Goal: Task Accomplishment & Management: Manage account settings

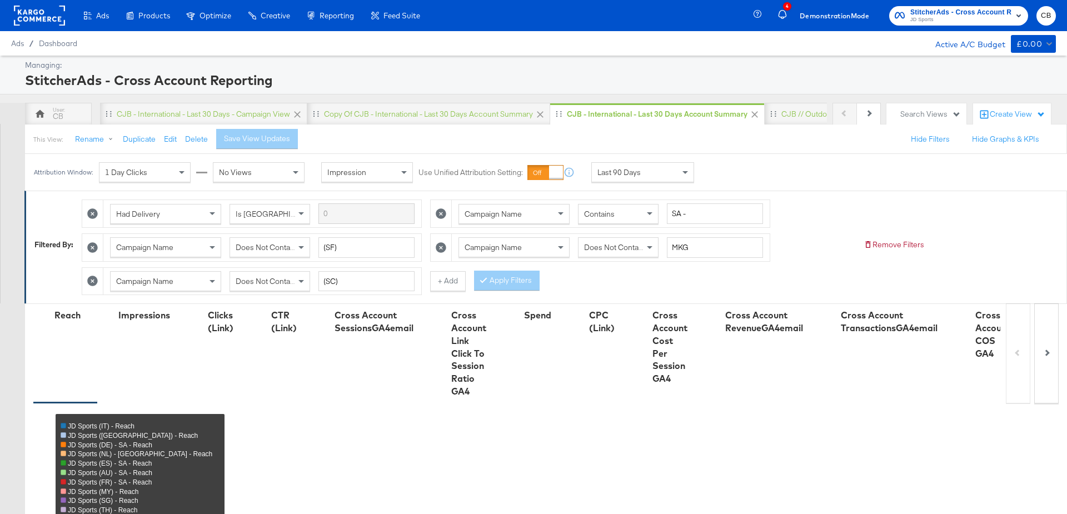
click at [658, 176] on div "Last 90 Days" at bounding box center [643, 172] width 102 height 19
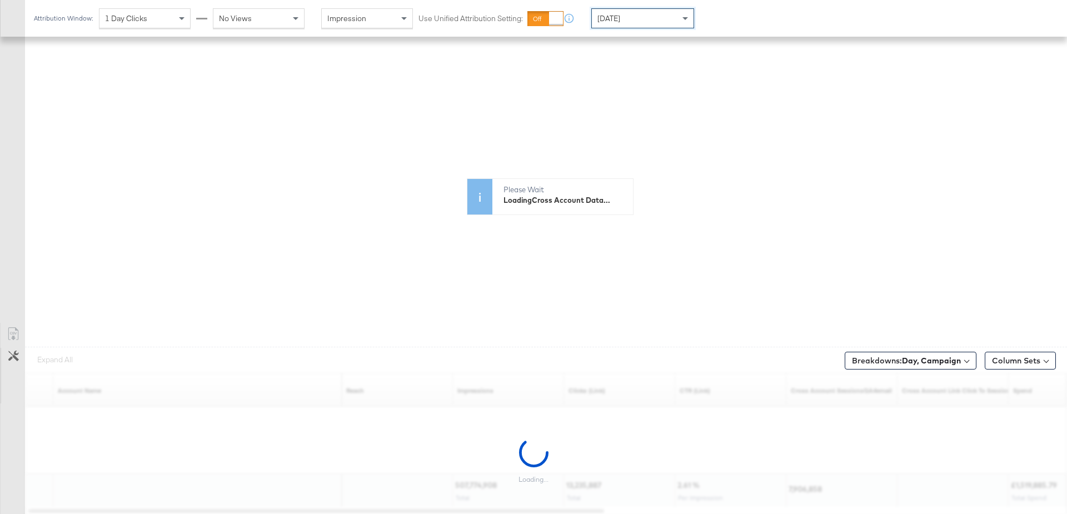
scroll to position [422, 0]
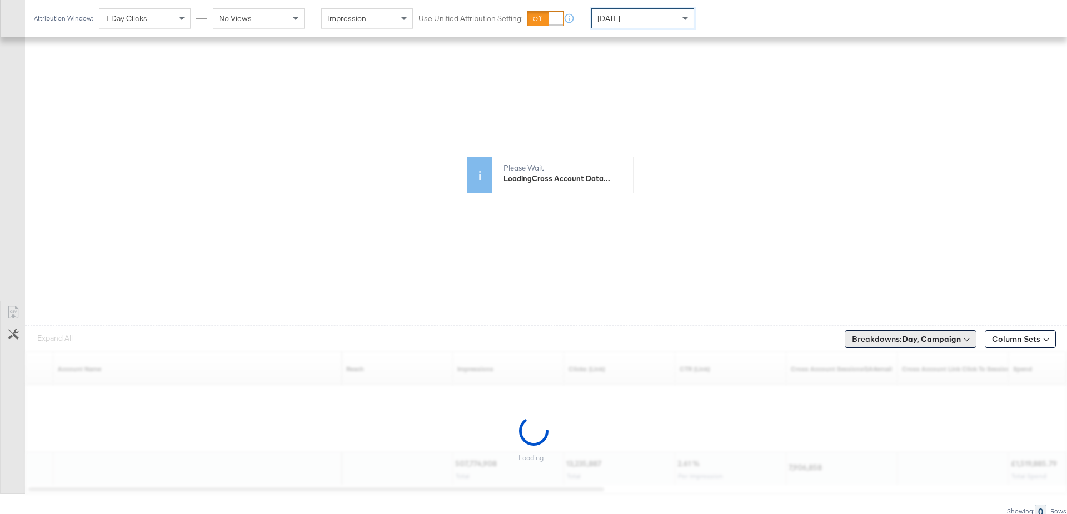
click at [934, 336] on b "Day, Campaign" at bounding box center [931, 339] width 59 height 10
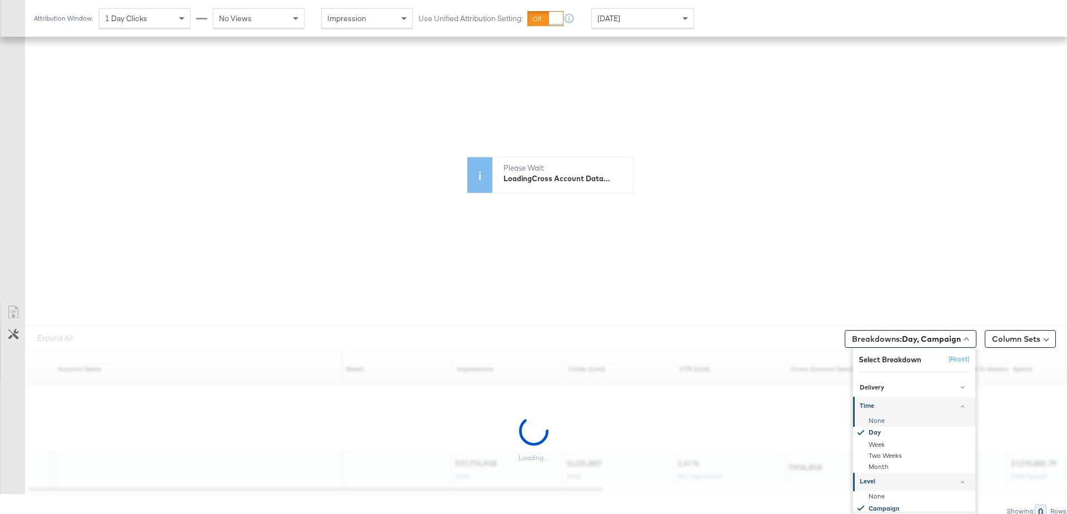
click at [889, 420] on div "None" at bounding box center [915, 421] width 121 height 11
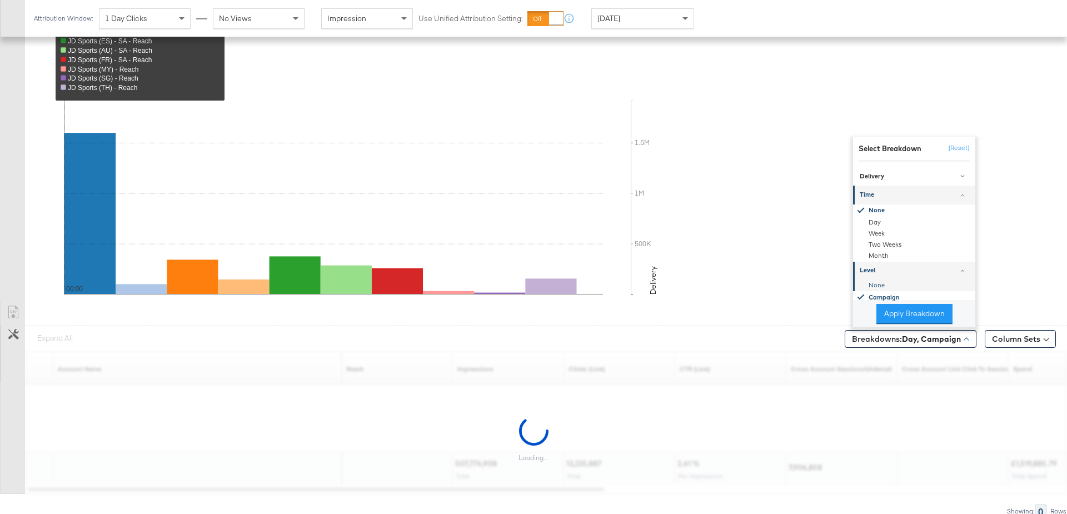
click at [879, 282] on div "None" at bounding box center [915, 285] width 121 height 11
click at [901, 305] on button "Apply Breakdown" at bounding box center [915, 314] width 76 height 20
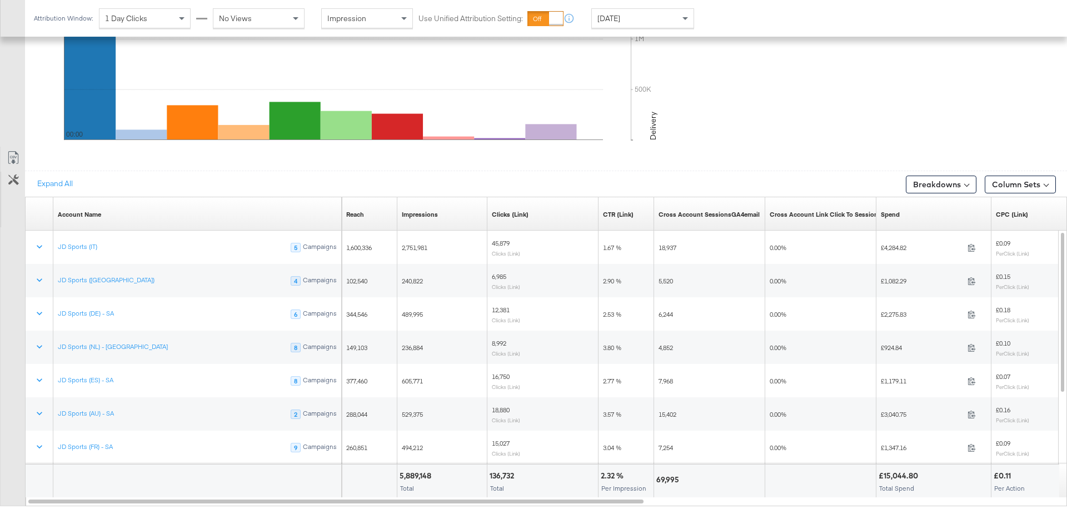
scroll to position [589, 0]
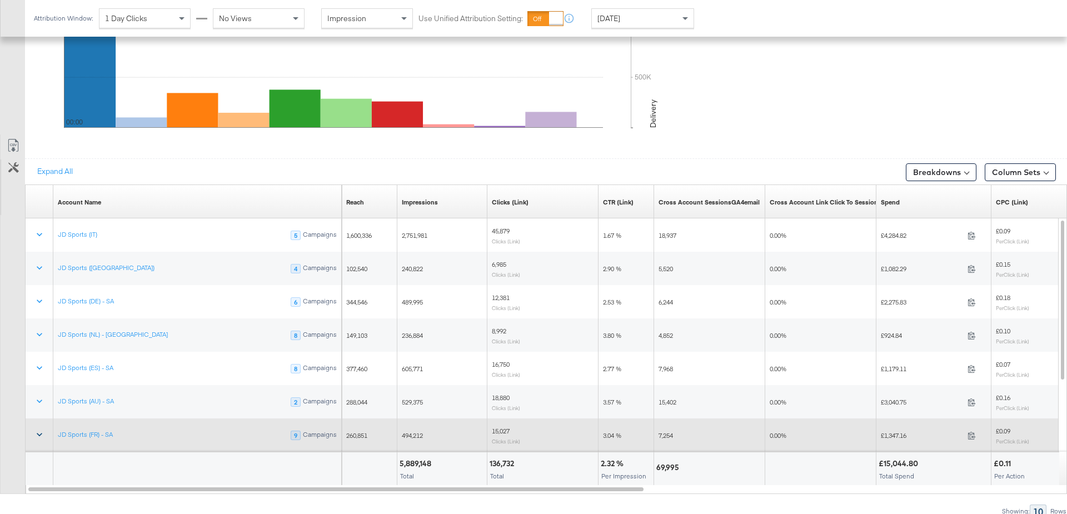
click at [36, 431] on icon at bounding box center [39, 434] width 11 height 11
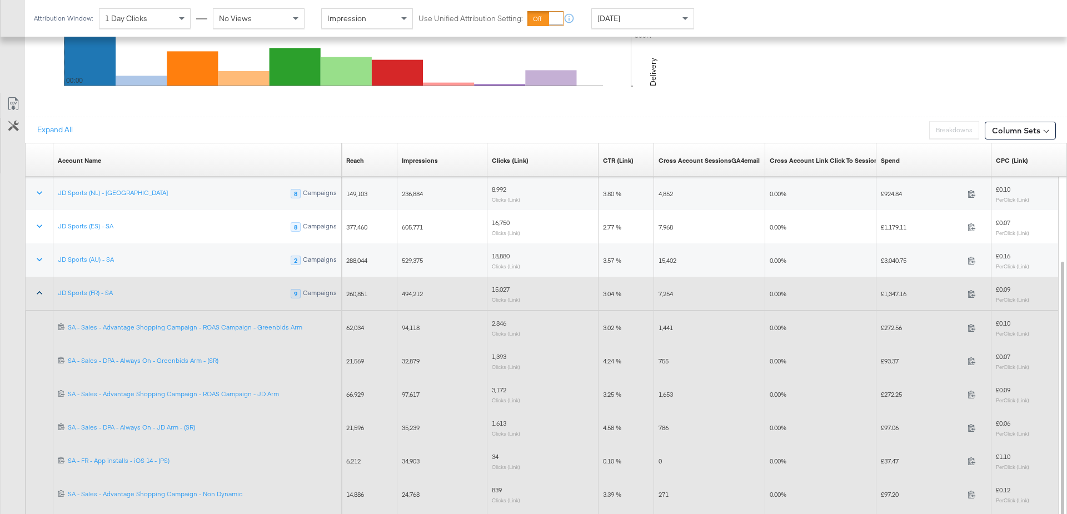
scroll to position [704, 0]
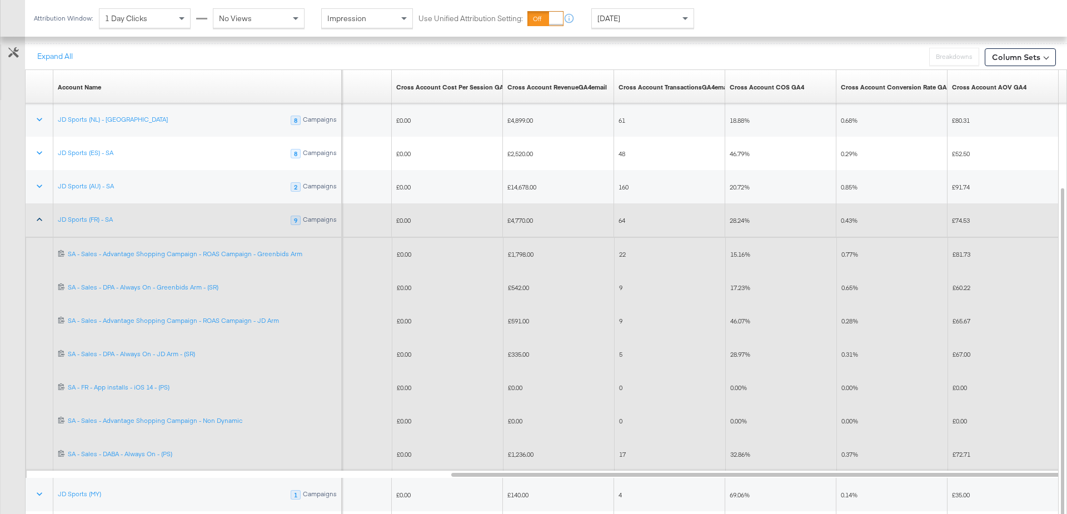
click at [661, 8] on div "[DATE]" at bounding box center [642, 18] width 103 height 20
click at [734, 19] on div "[DATE]" at bounding box center [724, 22] width 18 height 9
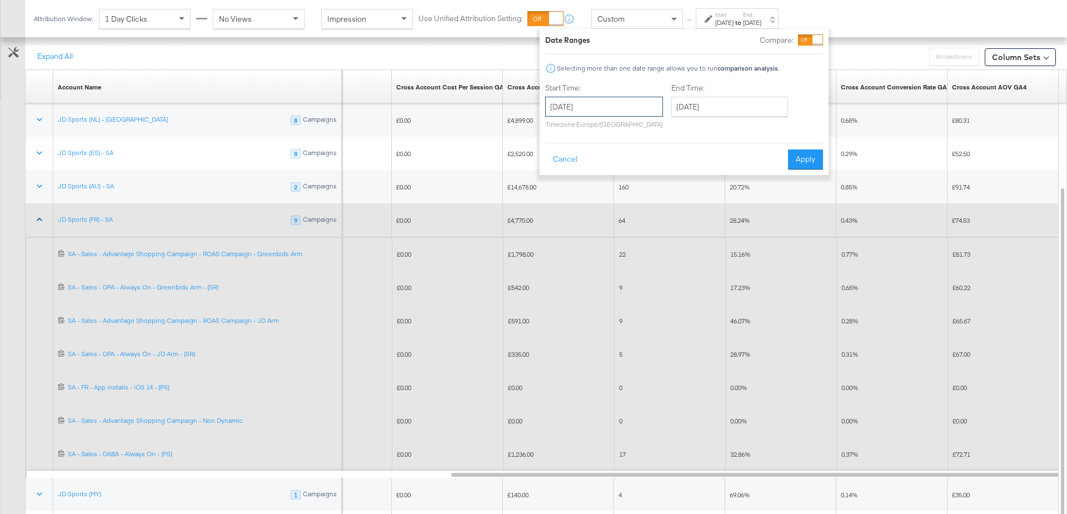
click at [618, 104] on input "[DATE]" at bounding box center [604, 107] width 118 height 20
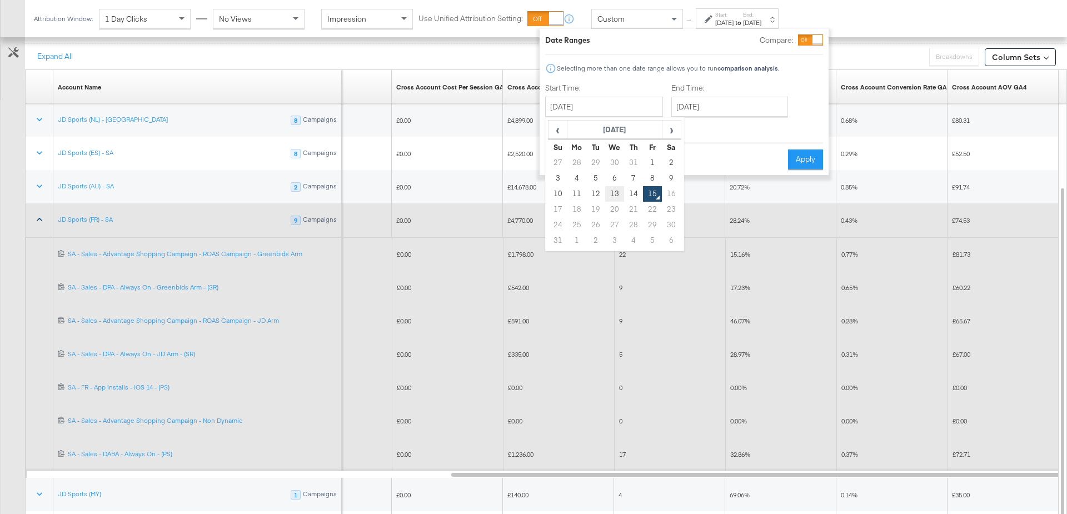
click at [610, 195] on td "13" at bounding box center [614, 194] width 19 height 16
type input "[DATE]"
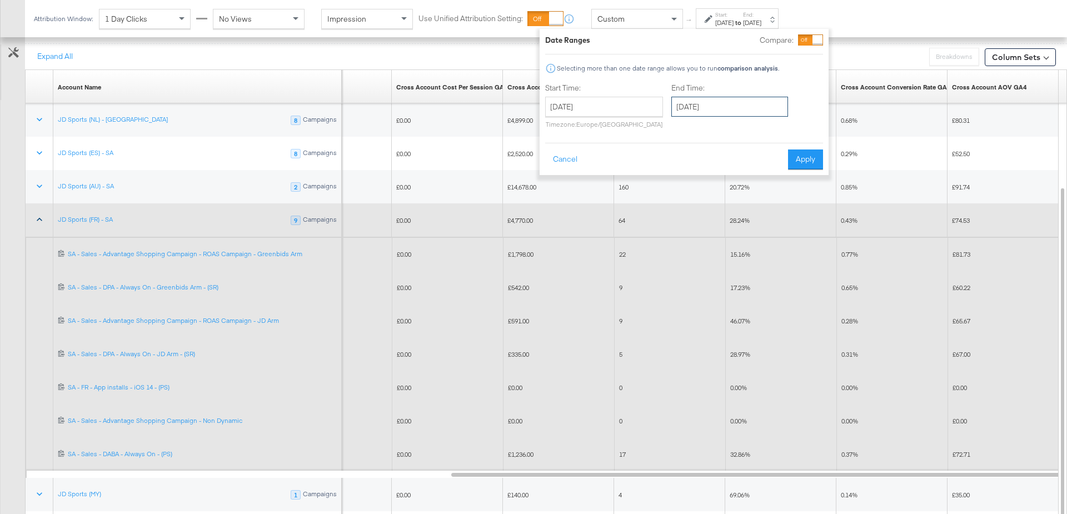
click at [706, 111] on input "[DATE]" at bounding box center [729, 107] width 117 height 20
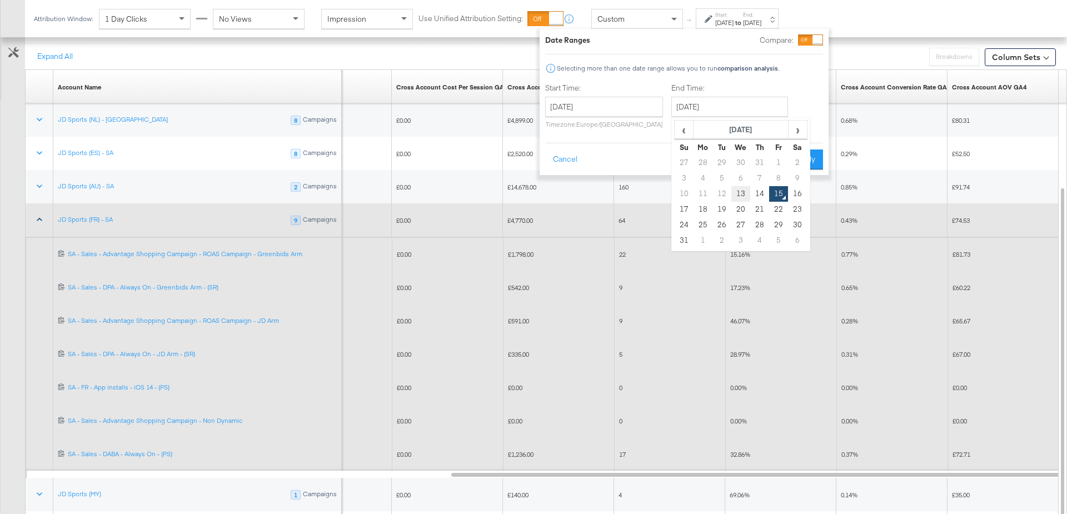
click at [735, 190] on td "13" at bounding box center [740, 194] width 19 height 16
type input "[DATE]"
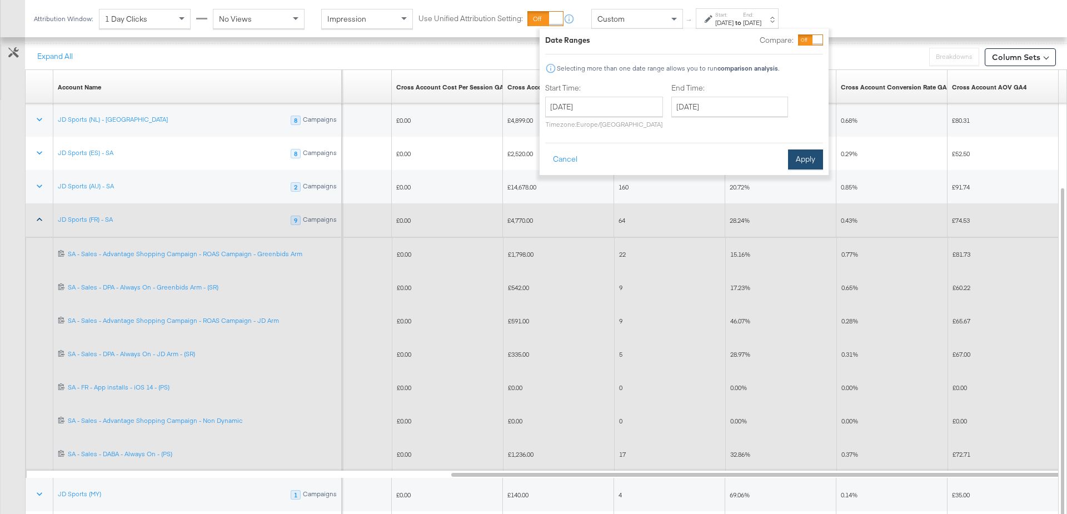
click at [805, 165] on button "Apply" at bounding box center [805, 160] width 35 height 20
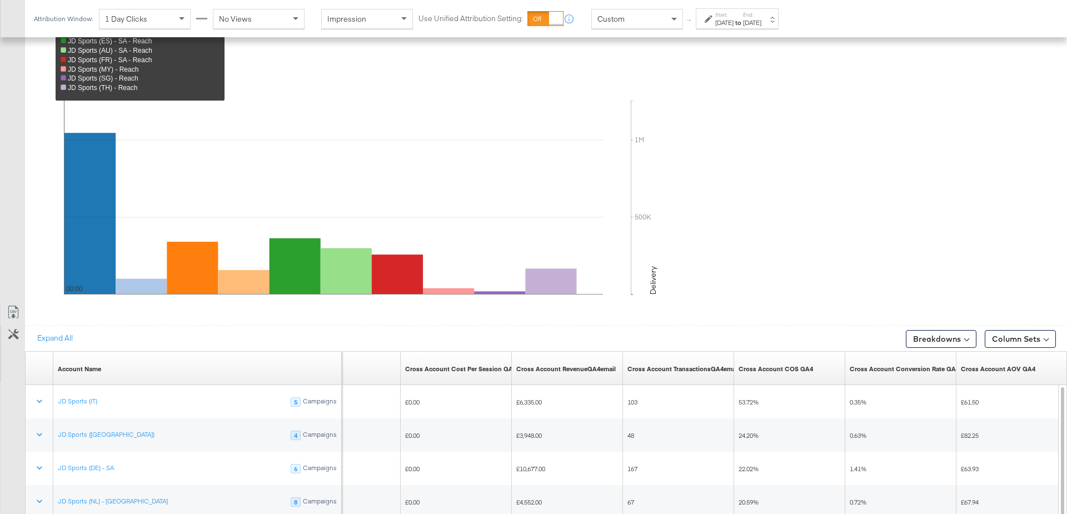
scroll to position [590, 0]
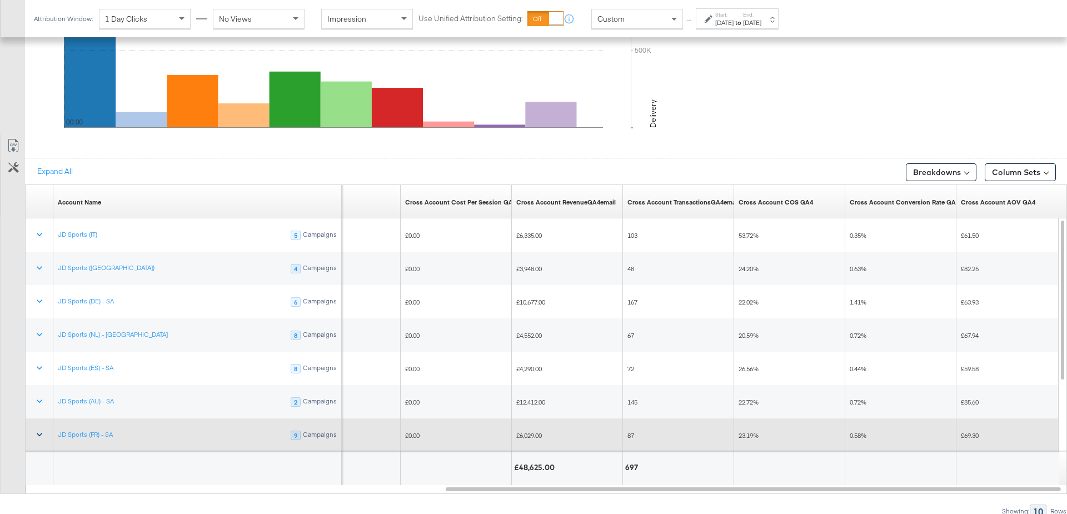
click at [41, 434] on icon at bounding box center [39, 434] width 11 height 11
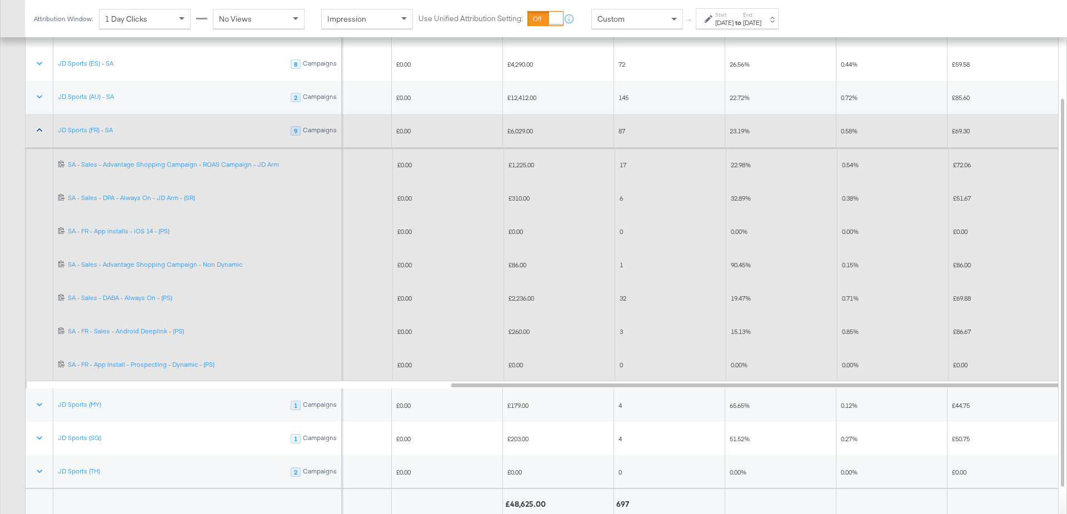
scroll to position [831, 0]
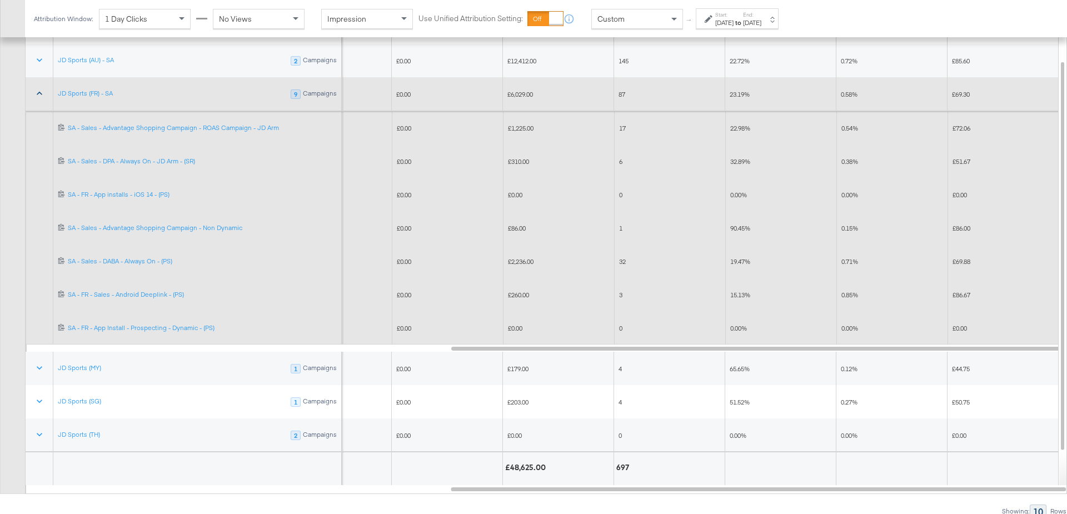
click at [39, 90] on icon at bounding box center [39, 93] width 11 height 11
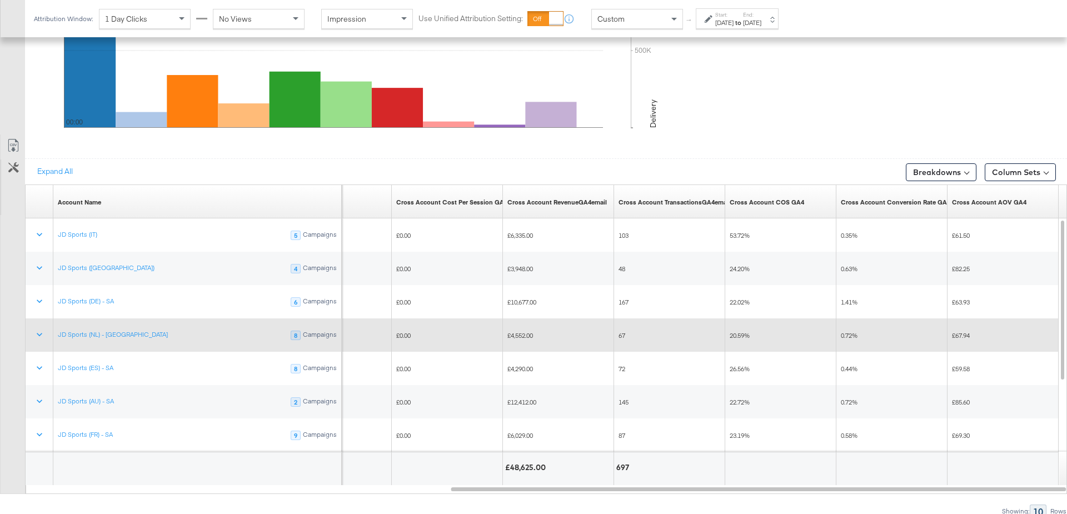
scroll to position [0, 0]
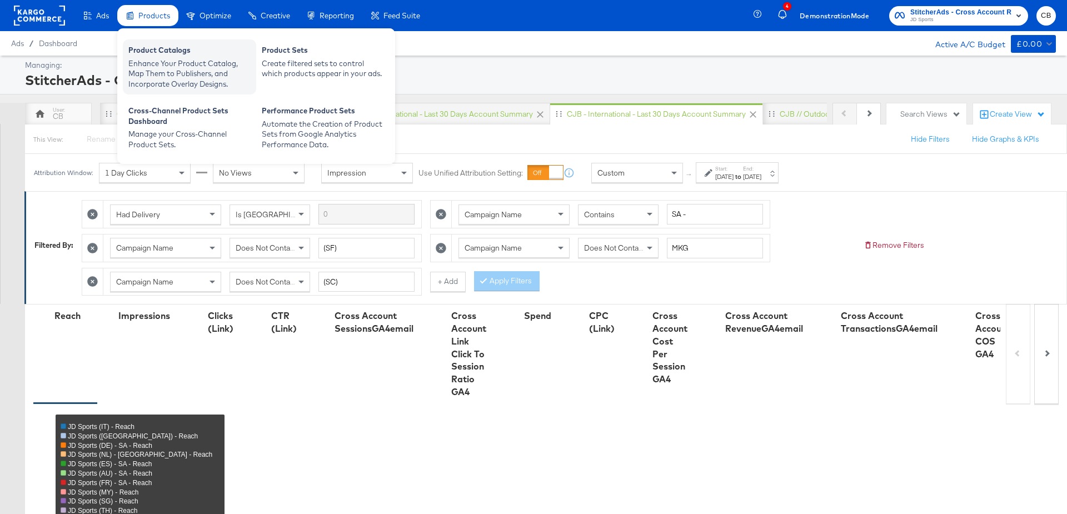
click at [149, 61] on div "Enhance Your Product Catalog, Map Them to Publishers, and Incorporate Overlay D…" at bounding box center [189, 73] width 122 height 31
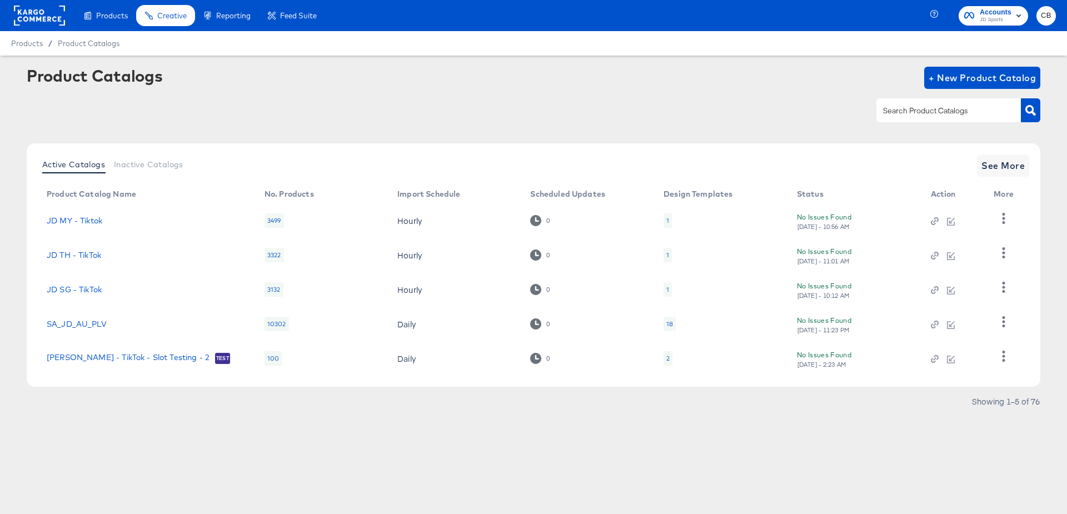
click at [909, 110] on input "text" at bounding box center [940, 110] width 118 height 13
type input "main"
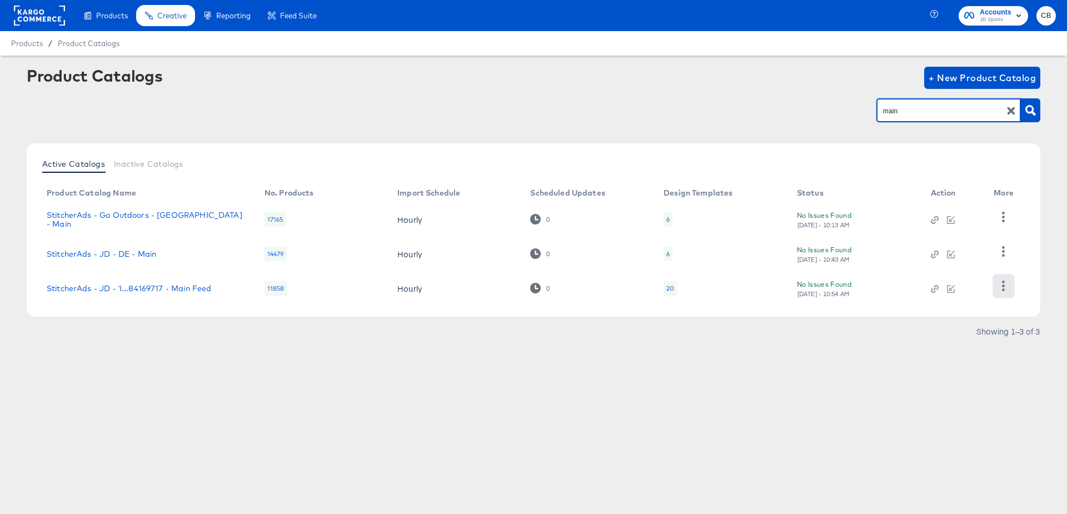
click at [995, 291] on button "button" at bounding box center [1003, 286] width 19 height 22
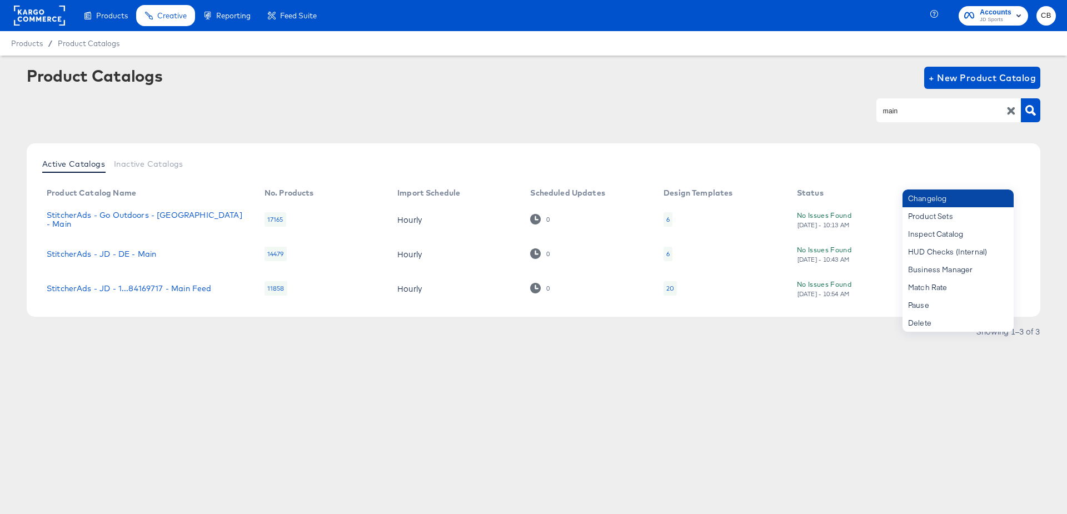
click at [956, 200] on div "Changelog" at bounding box center [958, 199] width 111 height 18
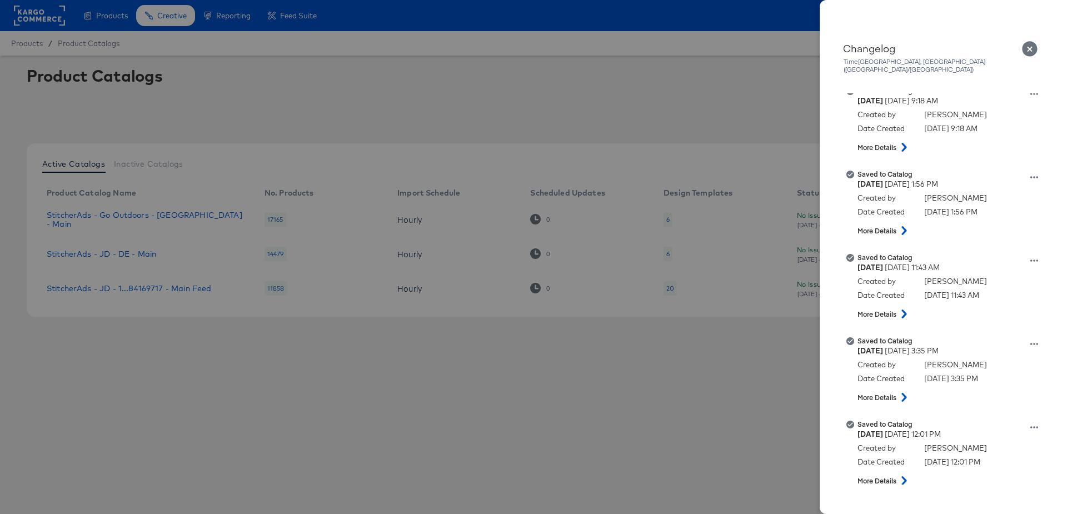
scroll to position [512, 0]
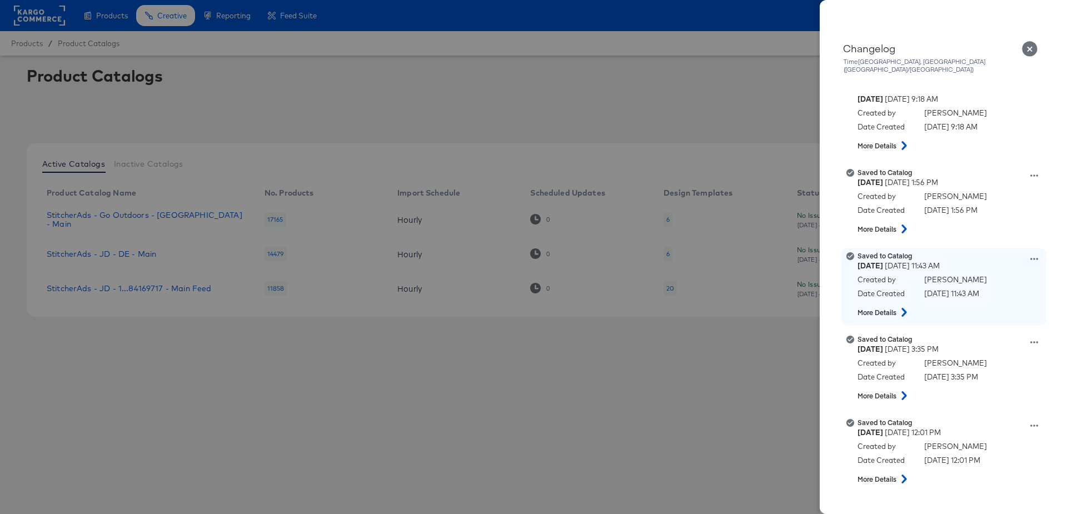
click at [1033, 258] on icon at bounding box center [1034, 259] width 8 height 2
click at [969, 239] on button "View this version" at bounding box center [982, 247] width 111 height 16
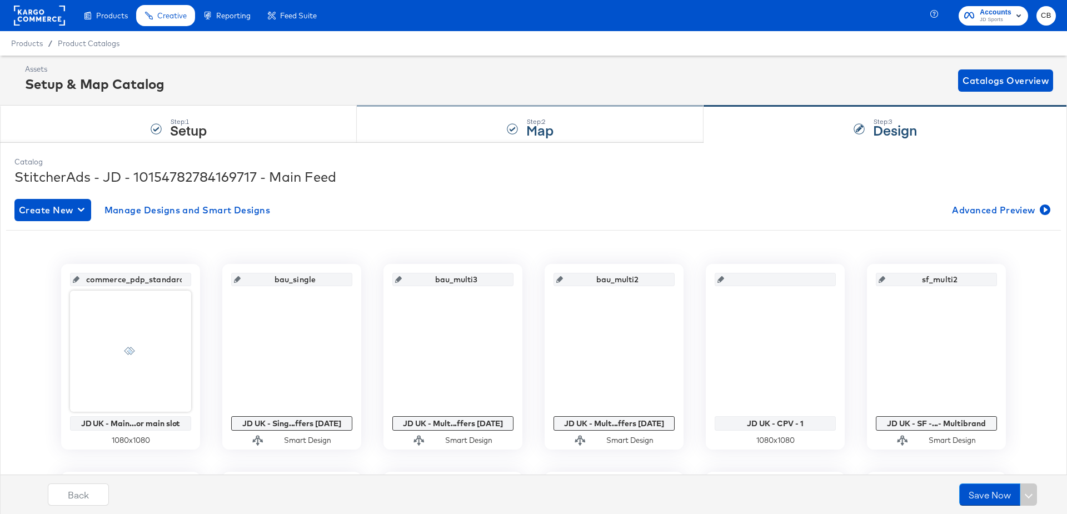
click at [404, 130] on div "Step: 2 Map" at bounding box center [530, 124] width 347 height 37
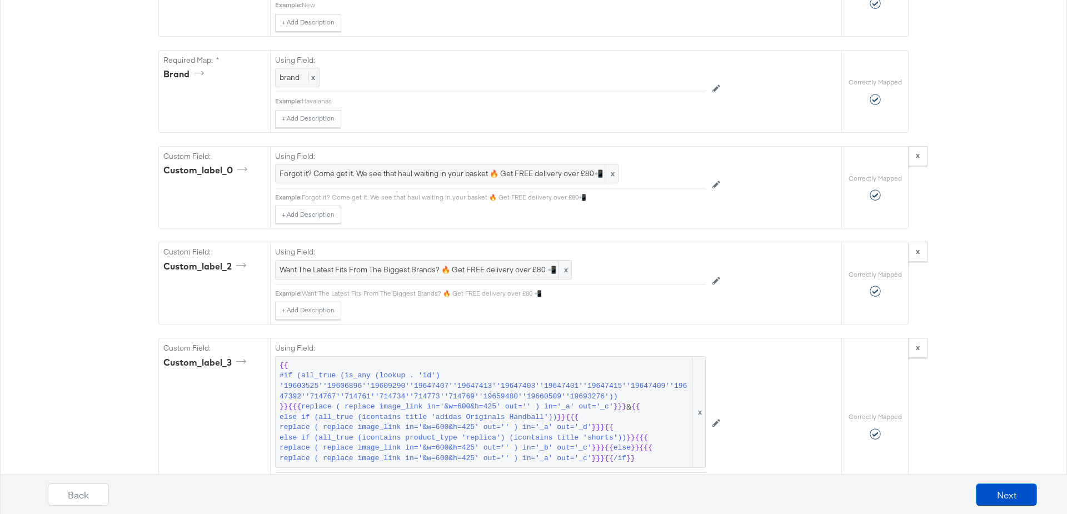
scroll to position [1226, 0]
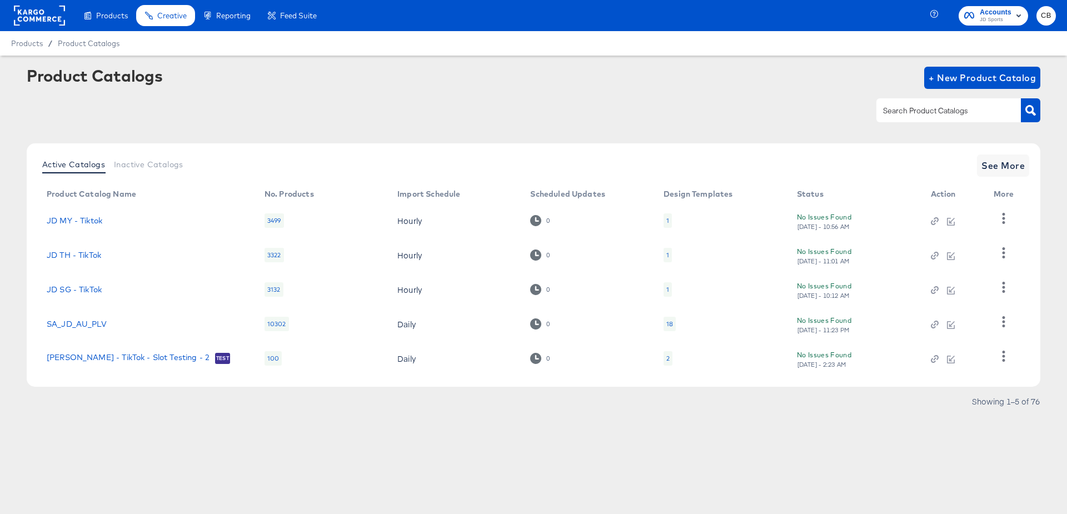
click at [913, 113] on input "text" at bounding box center [940, 110] width 118 height 13
type input "main"
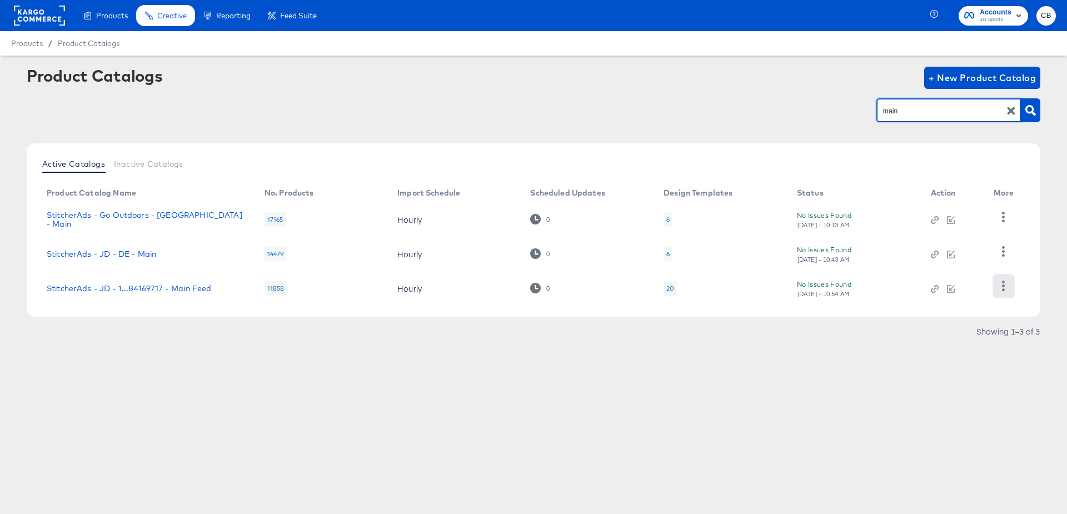
click at [1005, 289] on icon "button" at bounding box center [1004, 286] width 3 height 11
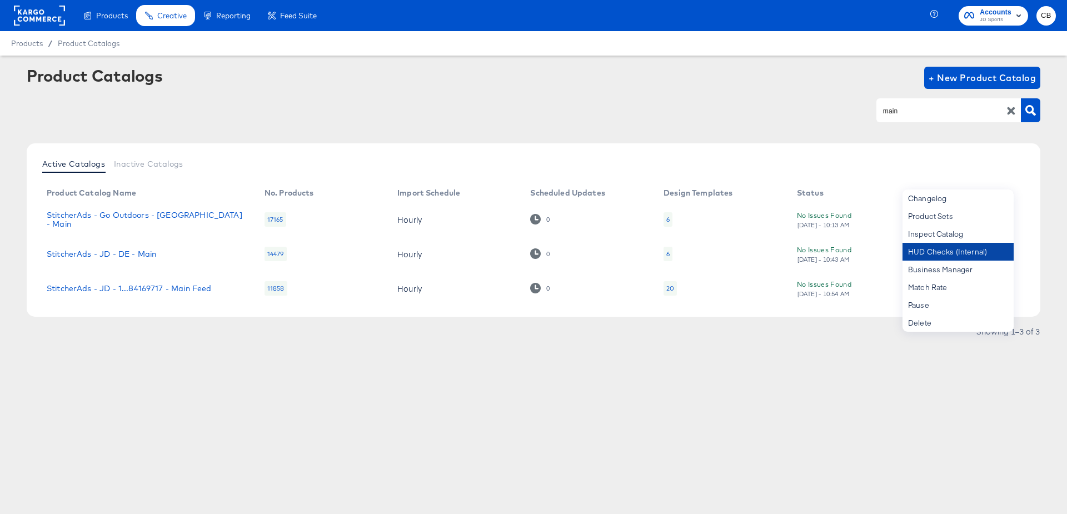
click at [940, 258] on div "HUD Checks (Internal)" at bounding box center [958, 252] width 111 height 18
click at [527, 428] on div "Products Products Product Catalogs Enhance Your Product Catalog, Map Them to Pu…" at bounding box center [533, 257] width 1067 height 514
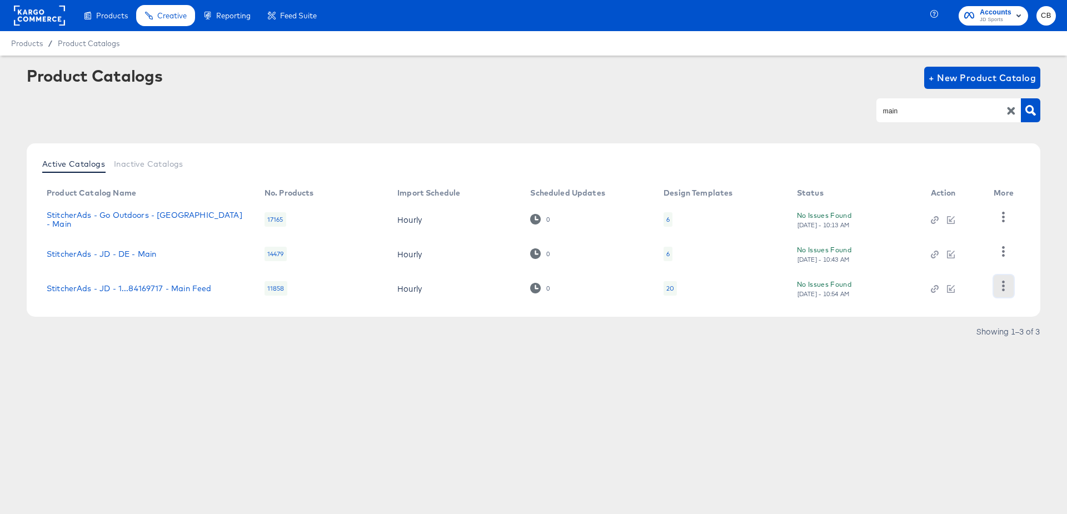
click at [1003, 287] on icon "button" at bounding box center [1004, 286] width 3 height 11
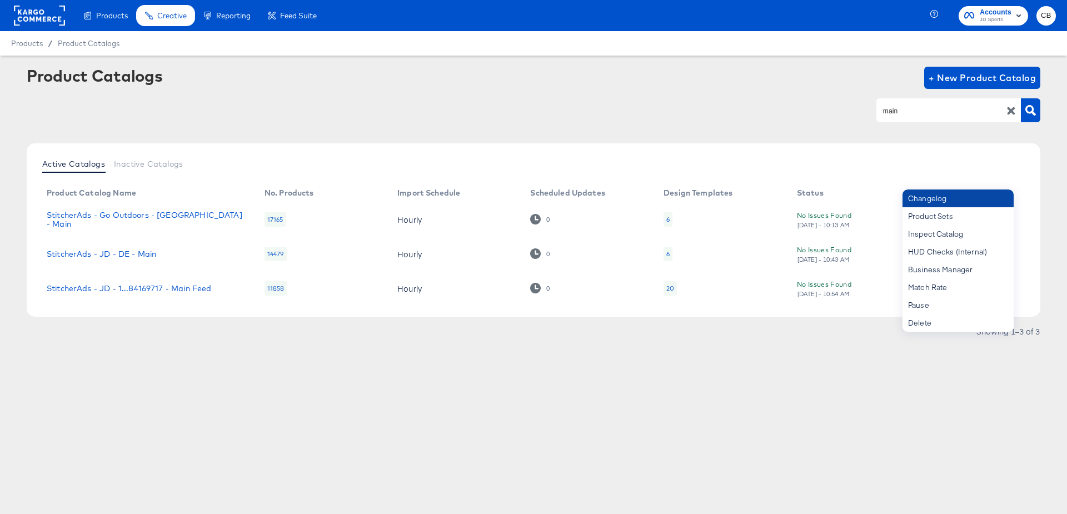
click at [934, 197] on div "Changelog" at bounding box center [958, 199] width 111 height 18
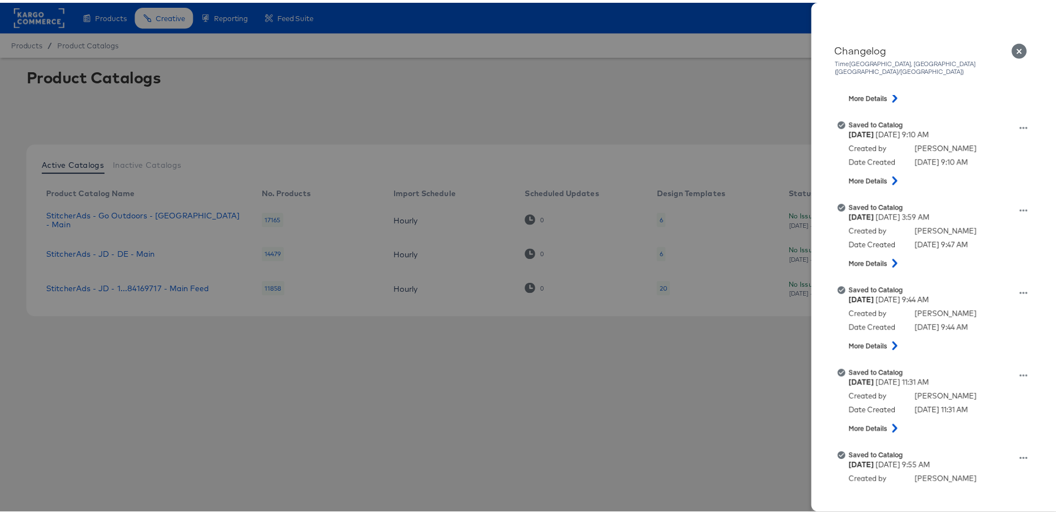
scroll to position [63, 0]
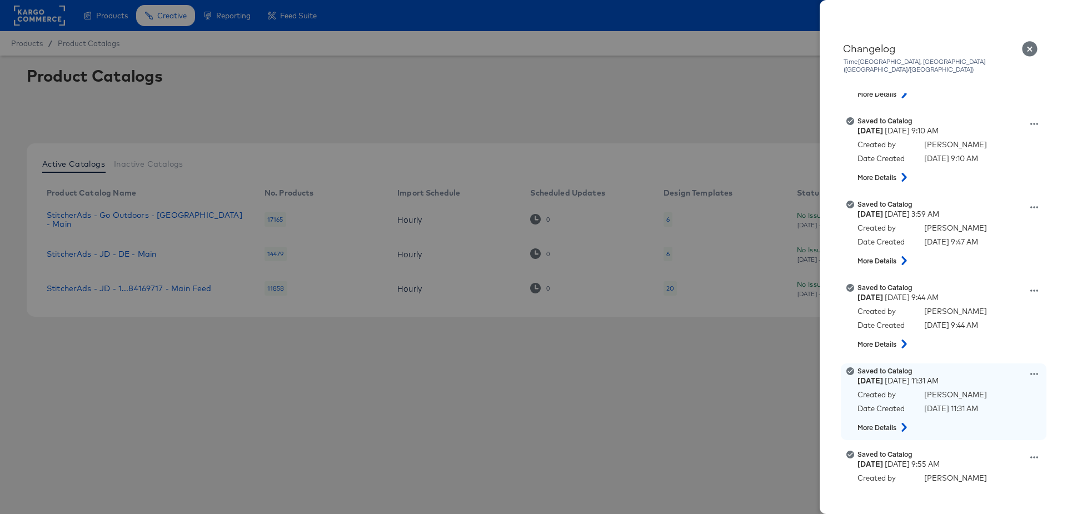
click at [1030, 370] on icon at bounding box center [1034, 374] width 8 height 8
click at [983, 355] on button "View this version" at bounding box center [982, 362] width 111 height 16
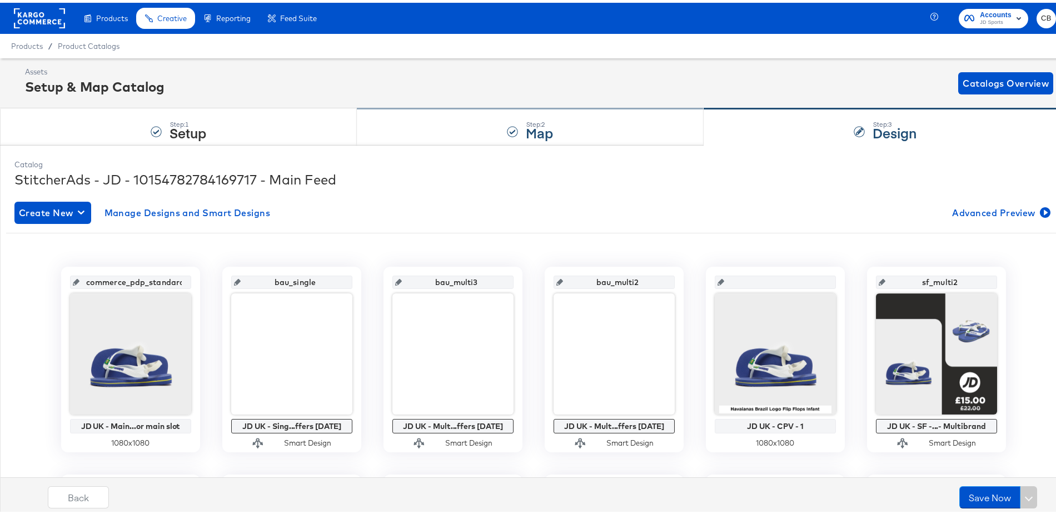
click at [459, 132] on div "Step: 2 Map" at bounding box center [530, 124] width 347 height 37
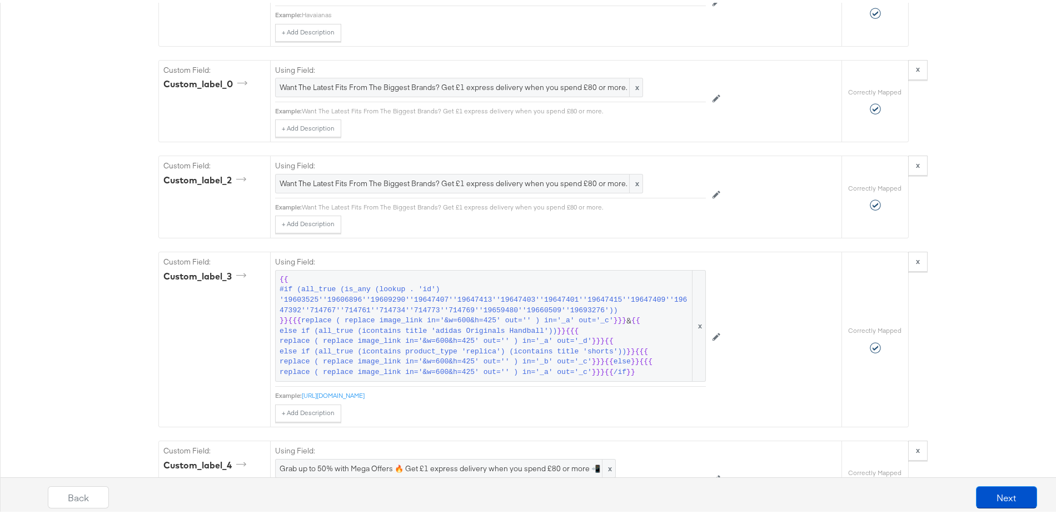
scroll to position [1297, 0]
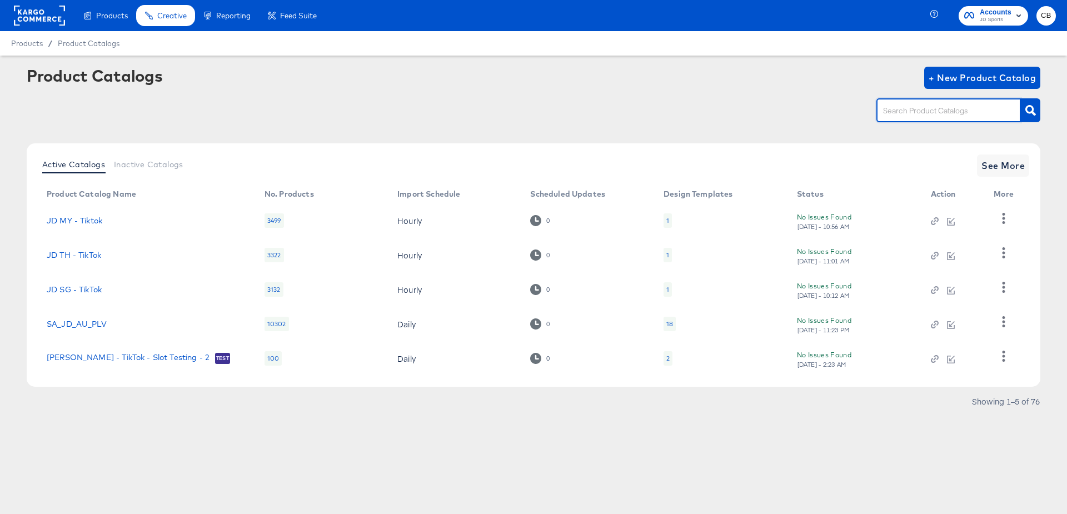
click at [910, 106] on input "text" at bounding box center [940, 110] width 118 height 13
type input "main"
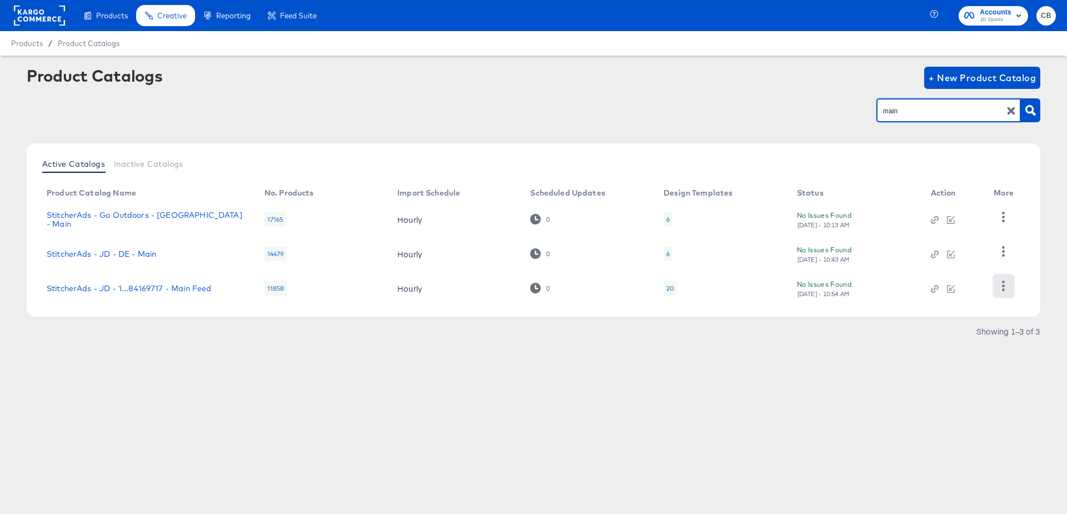
click at [1004, 286] on icon "button" at bounding box center [1004, 286] width 3 height 11
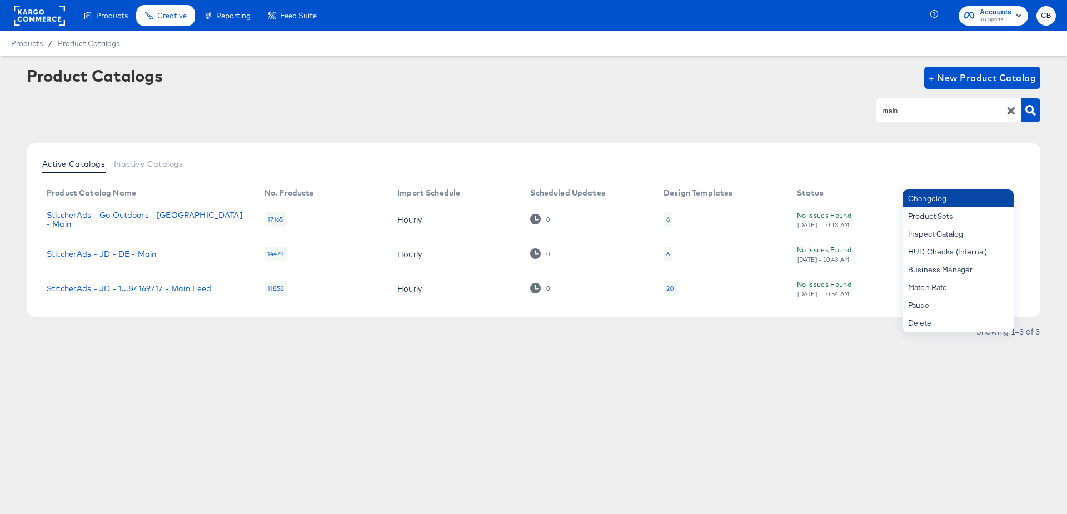
click at [942, 204] on div "Changelog" at bounding box center [958, 199] width 111 height 18
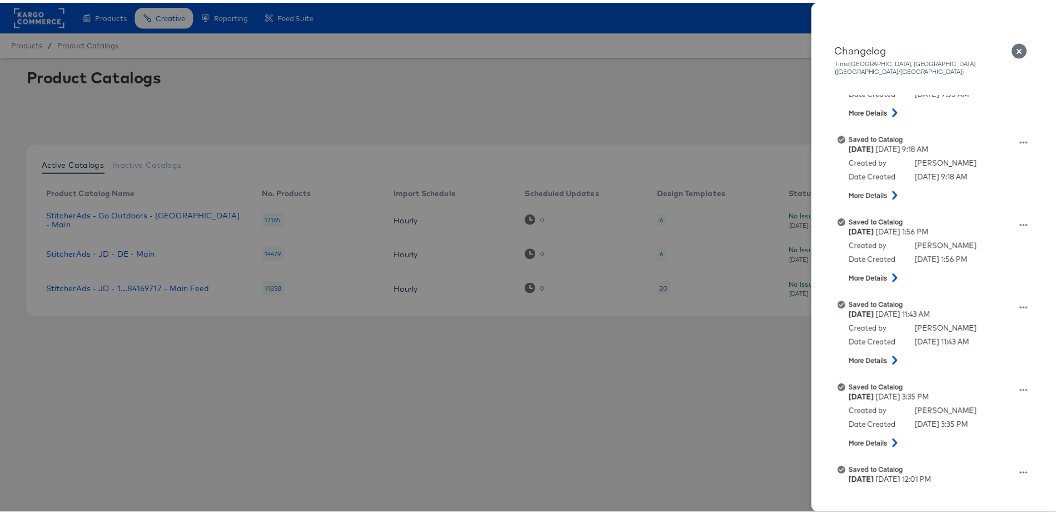
scroll to position [485, 0]
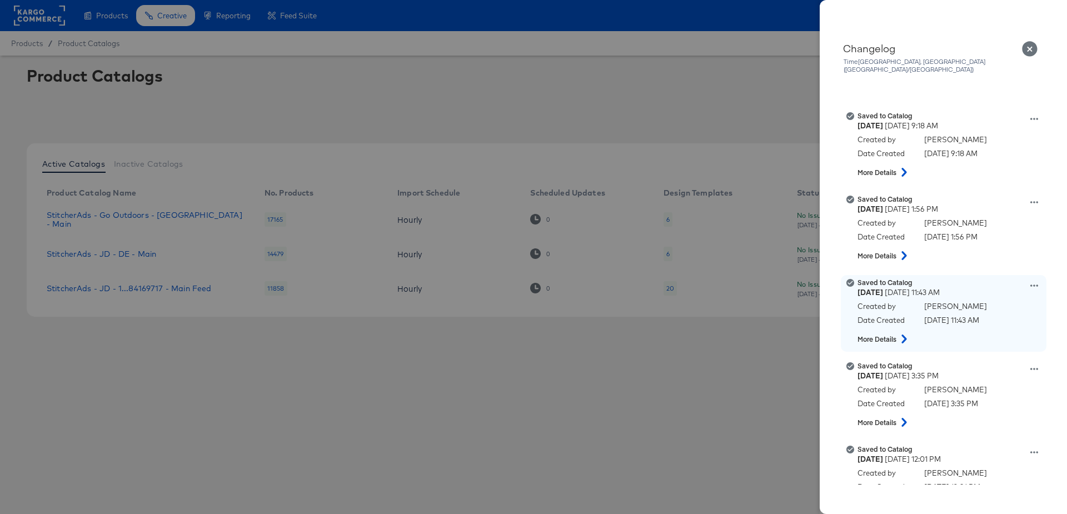
click at [1030, 282] on icon at bounding box center [1034, 286] width 8 height 8
click at [984, 269] on button "View this version" at bounding box center [982, 274] width 111 height 16
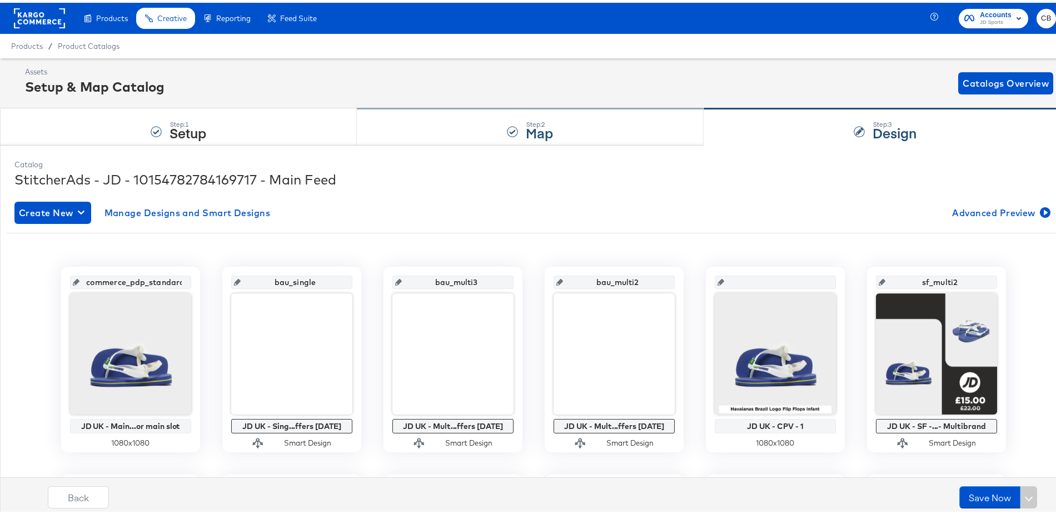
click at [468, 121] on div "Step: 2 Map" at bounding box center [530, 124] width 347 height 37
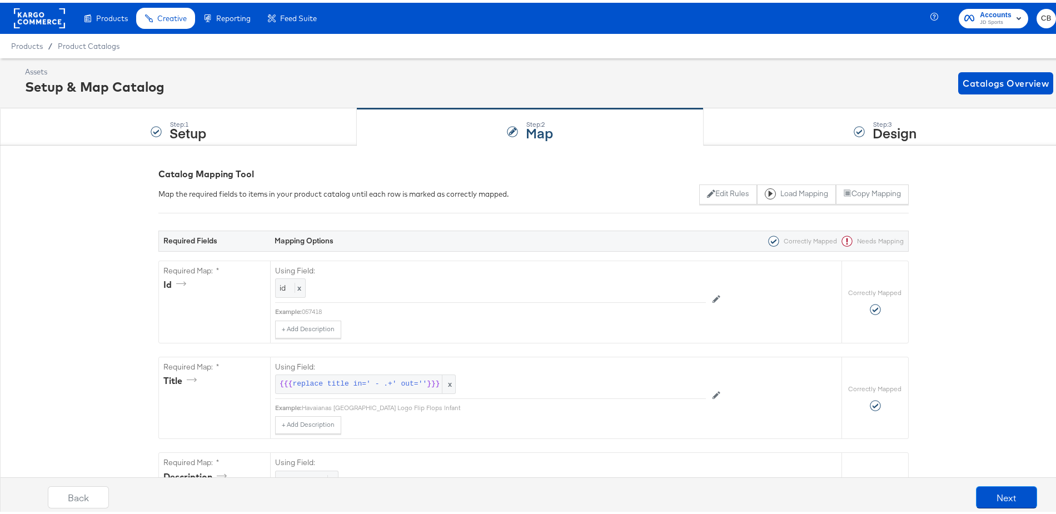
click at [0, 0] on div "Product Catalogs" at bounding box center [0, 0] width 0 height 0
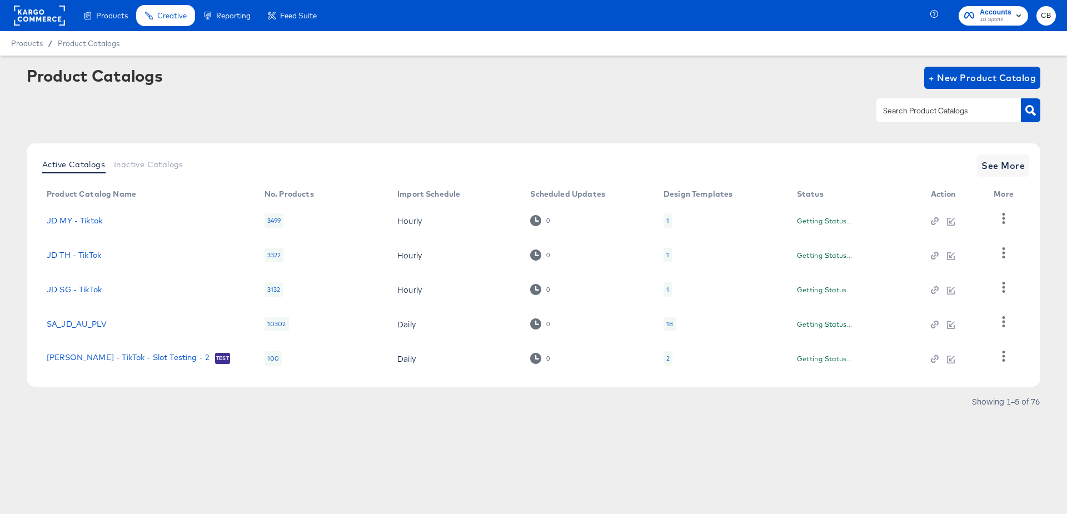
click at [928, 108] on input "text" at bounding box center [940, 110] width 118 height 13
type input "main"
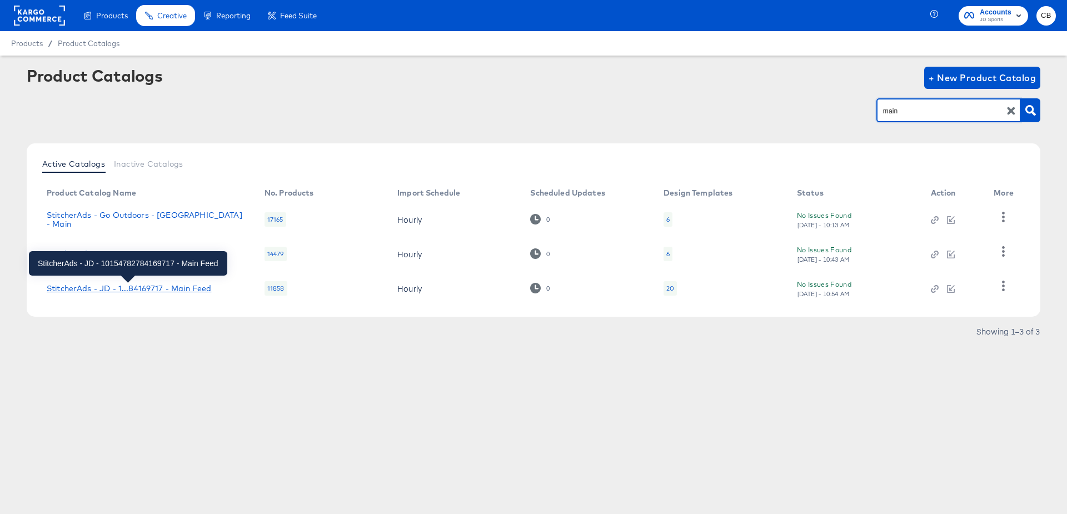
click at [154, 288] on div "StitcherAds - JD - 1...84169717 - Main Feed" at bounding box center [129, 288] width 165 height 9
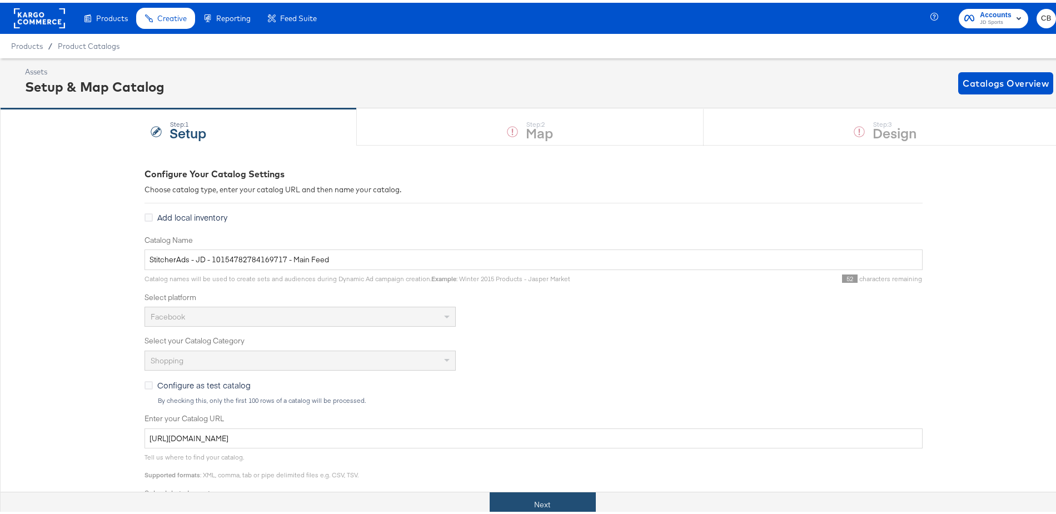
click at [526, 491] on button "Next" at bounding box center [543, 502] width 106 height 25
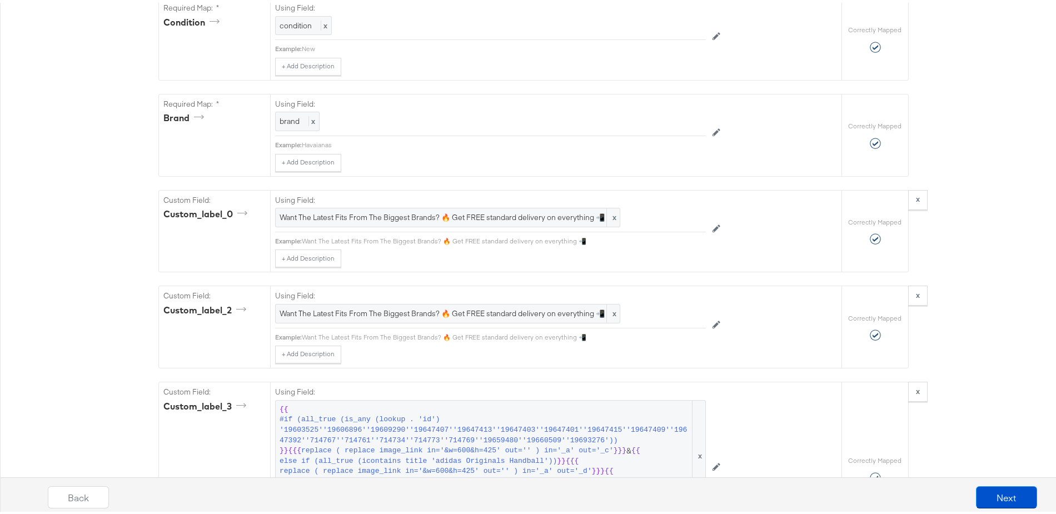
scroll to position [1214, 0]
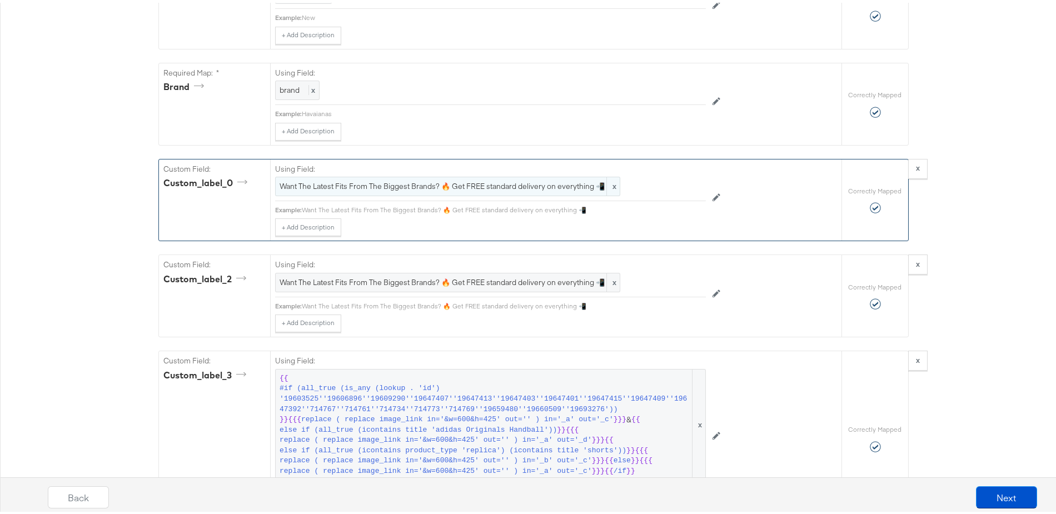
click at [419, 189] on span "Want The Latest Fits From The Biggest Brands? 🔥 Get FREE standard delivery on e…" at bounding box center [448, 183] width 336 height 11
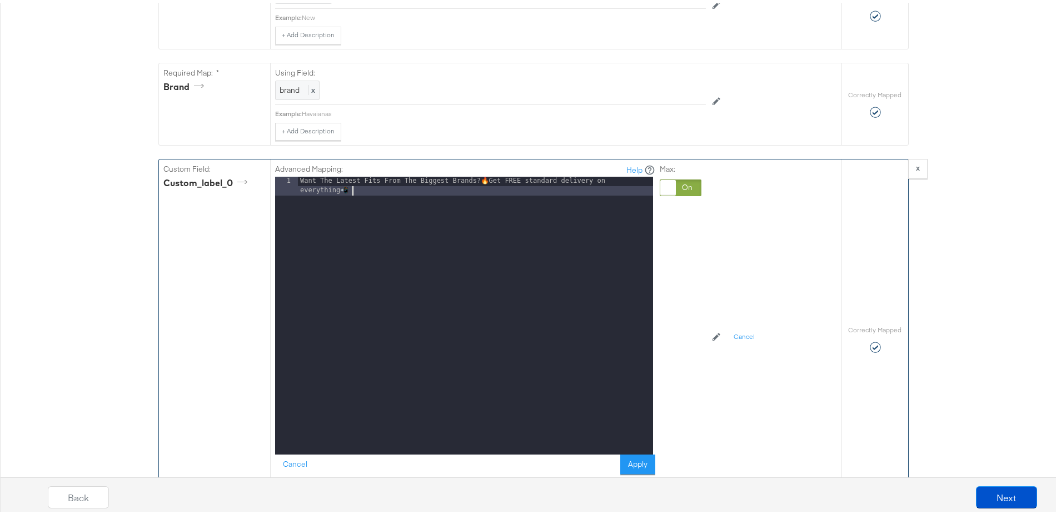
click at [381, 205] on div "Want The Latest Fits From The Biggest Brands? 🔥 Get FREE standard delivery on e…" at bounding box center [475, 331] width 355 height 315
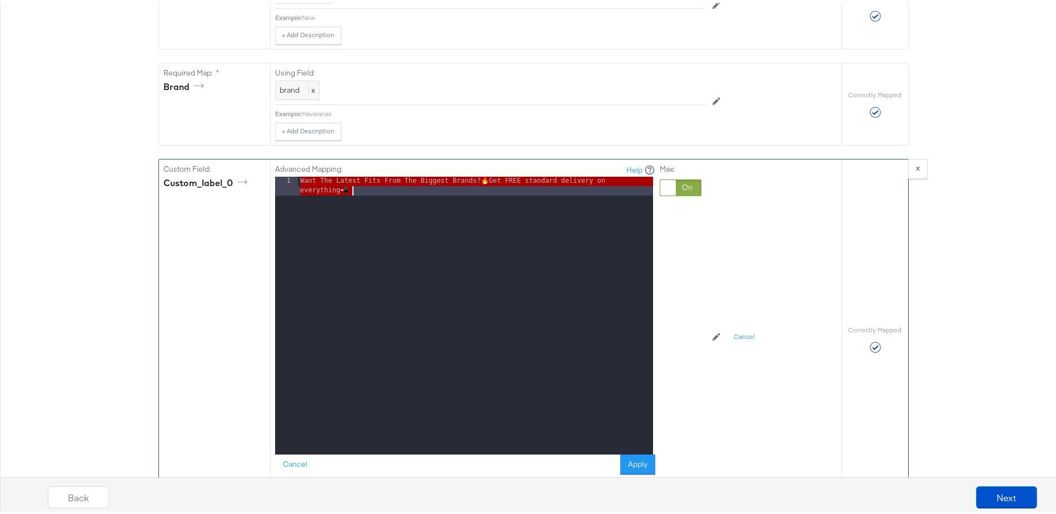
click at [381, 205] on div "Want The Latest Fits From The Biggest Brands? 🔥 Get FREE standard delivery on e…" at bounding box center [475, 331] width 355 height 315
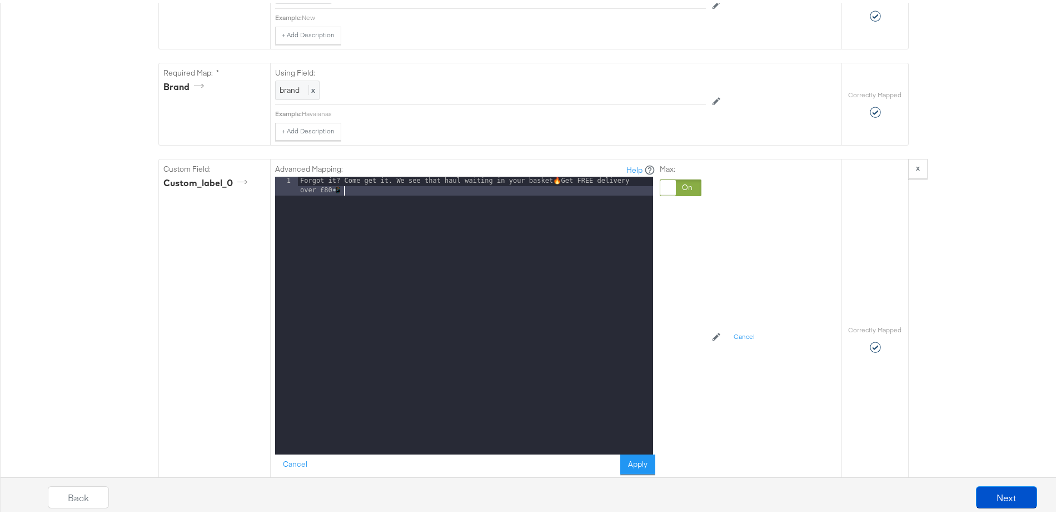
scroll to position [1438, 0]
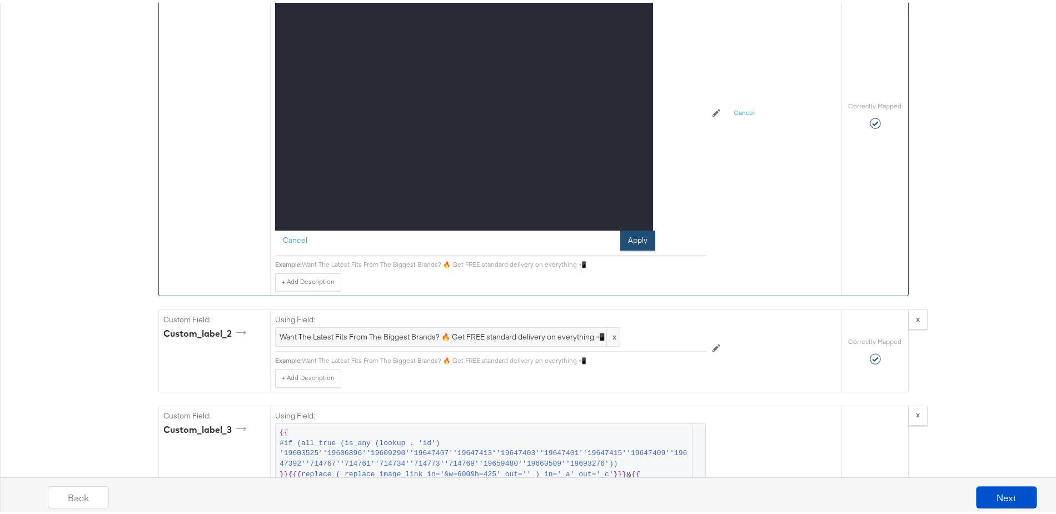
click at [636, 248] on button "Apply" at bounding box center [637, 238] width 35 height 20
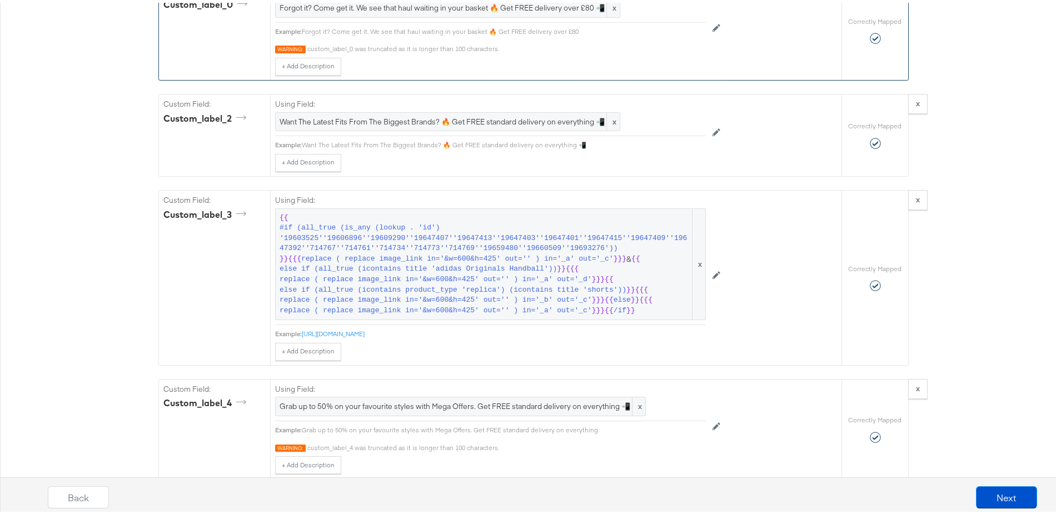
scroll to position [1314, 0]
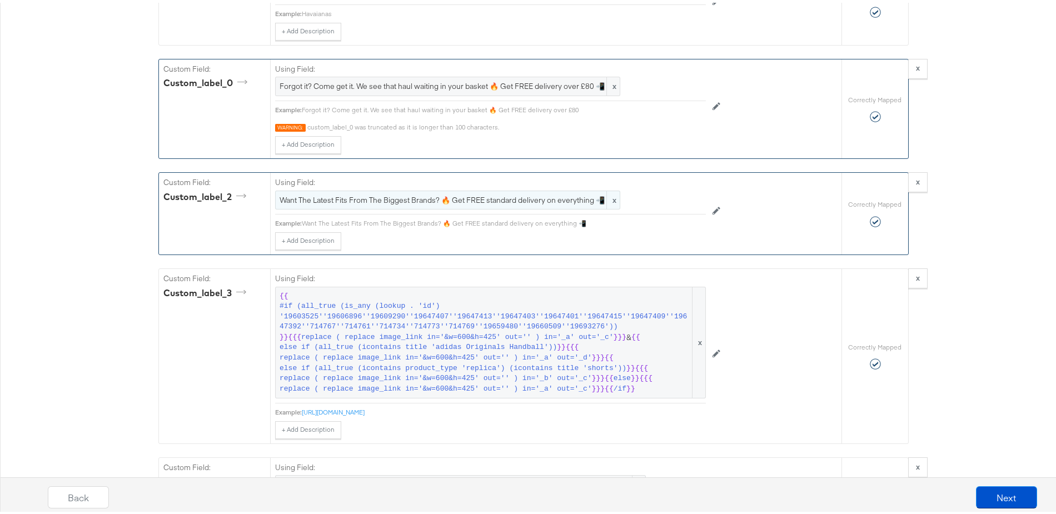
click at [475, 203] on span "Want The Latest Fits From The Biggest Brands? 🔥 Get FREE standard delivery on e…" at bounding box center [448, 197] width 336 height 11
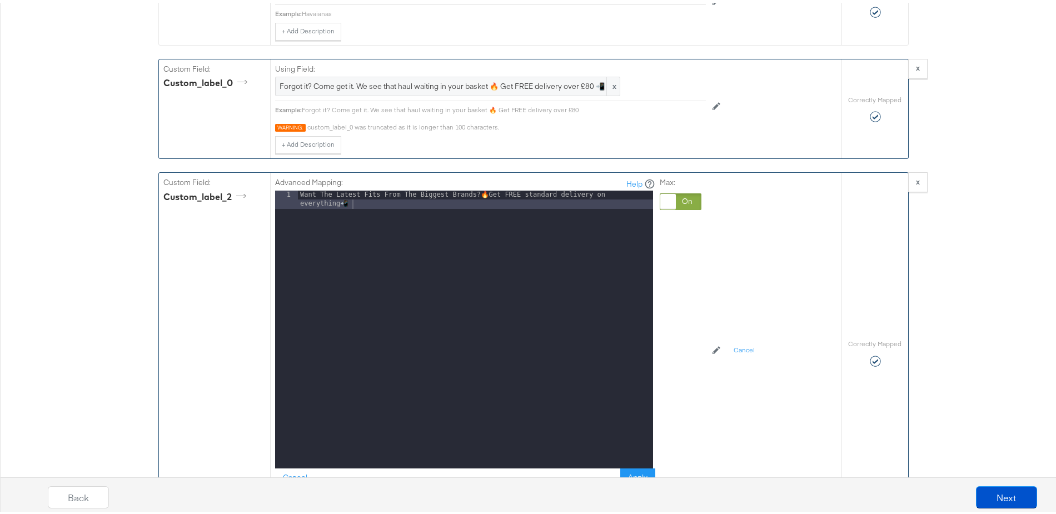
click at [392, 213] on div "Want The Latest Fits From The Biggest Brands? 🔥 Get FREE standard delivery on e…" at bounding box center [475, 345] width 355 height 315
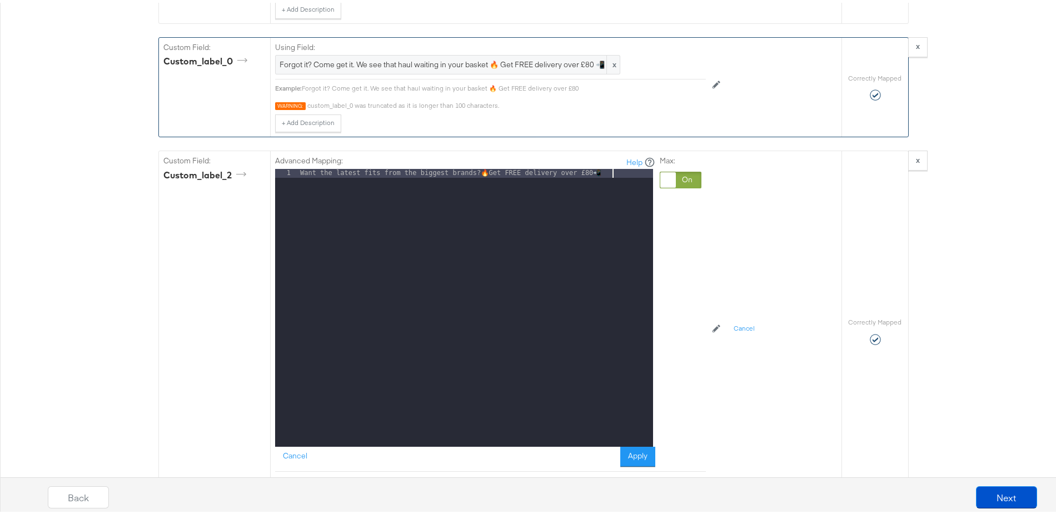
scroll to position [1385, 0]
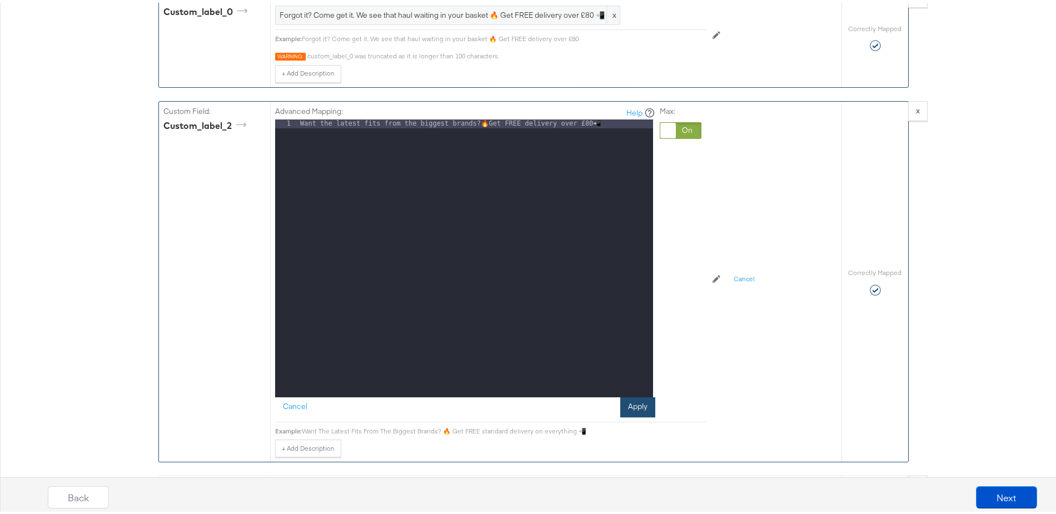
click at [638, 410] on button "Apply" at bounding box center [637, 405] width 35 height 20
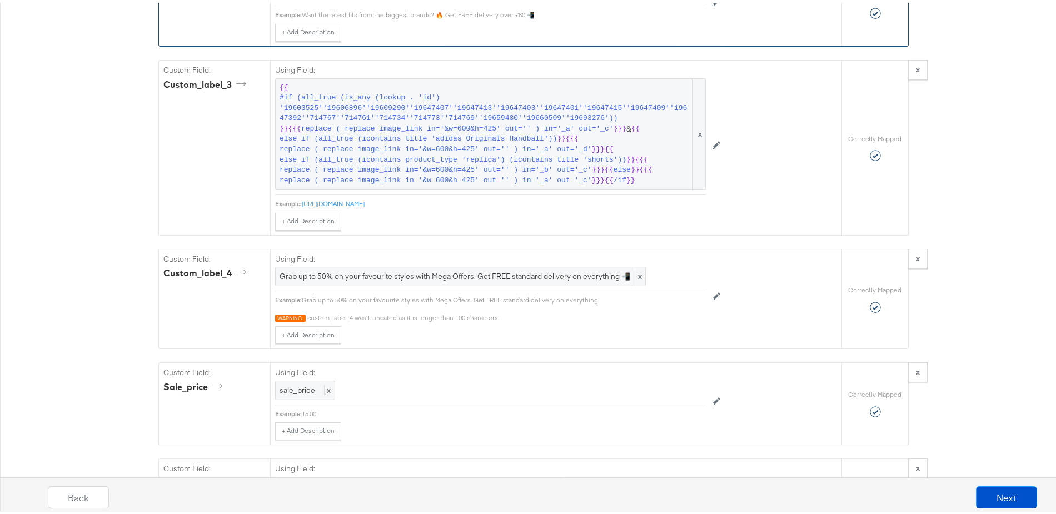
scroll to position [1542, 0]
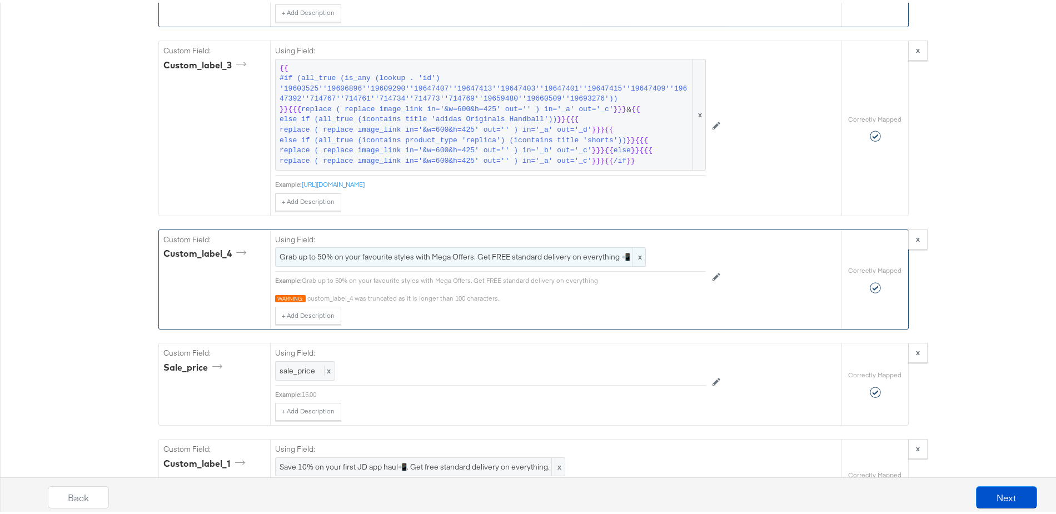
click at [427, 260] on span "Grab up to 50% on your favourite styles with Mega Offers. Get FREE standard del…" at bounding box center [461, 254] width 362 height 11
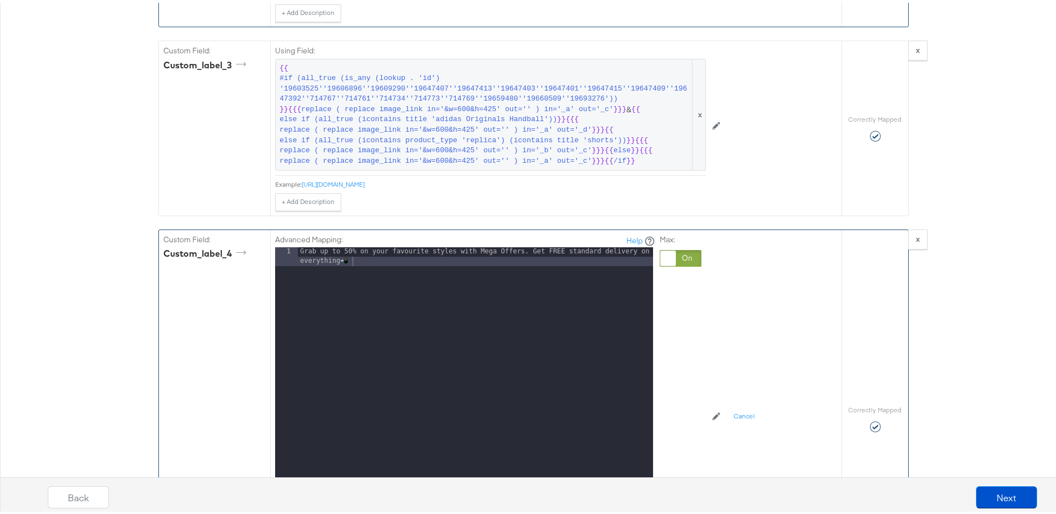
click at [386, 273] on div "Grab up to 50% on your favourite styles with Mega Offers. Get FREE standard del…" at bounding box center [475, 402] width 355 height 315
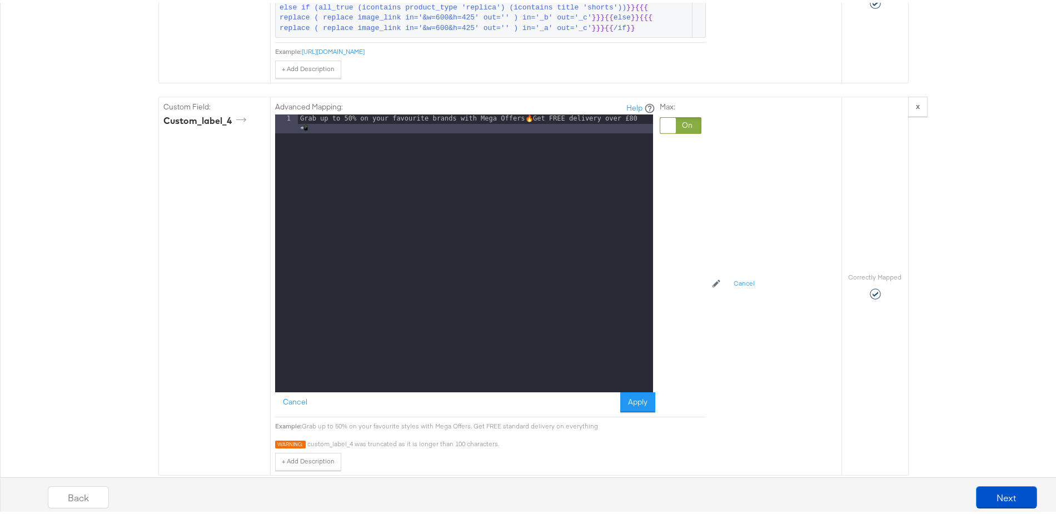
scroll to position [1691, 0]
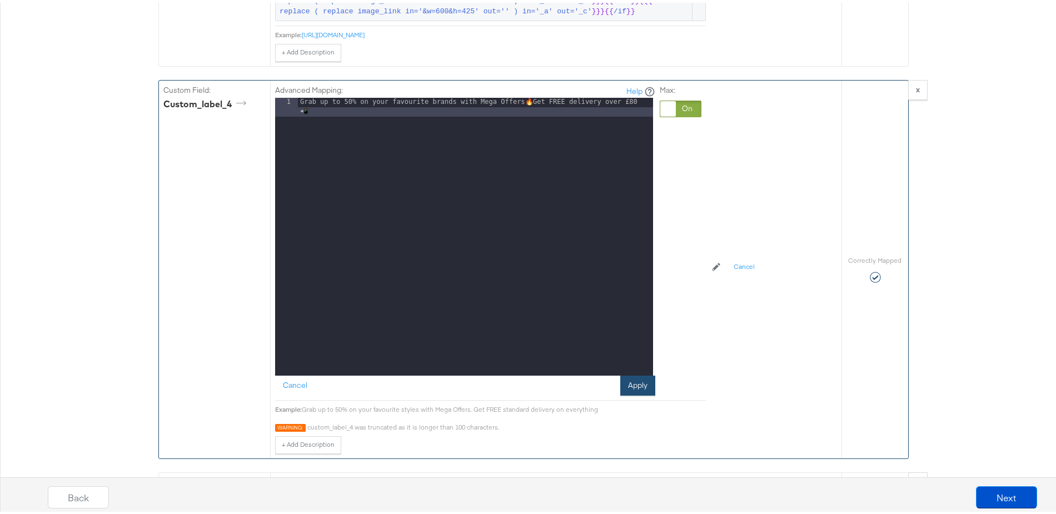
click at [642, 387] on button "Apply" at bounding box center [637, 383] width 35 height 20
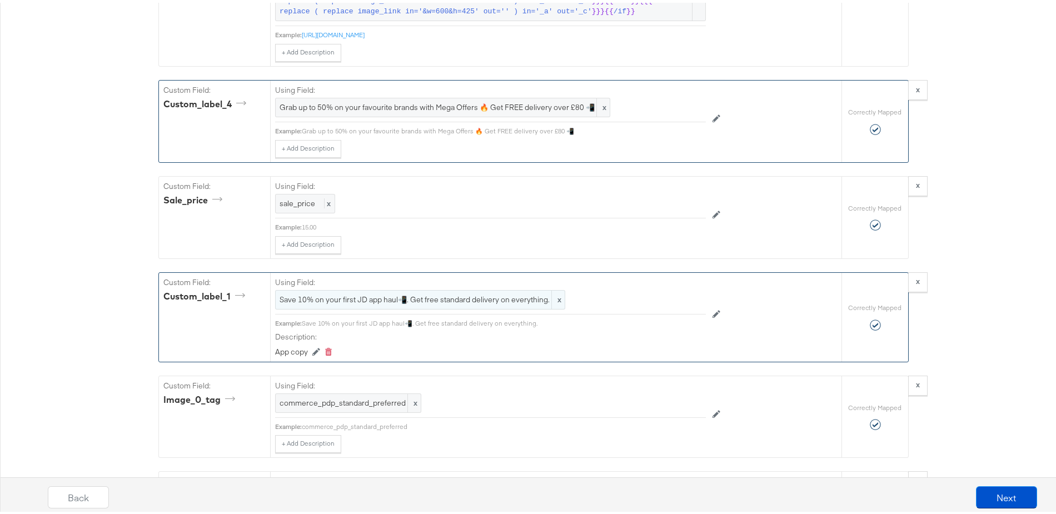
click at [472, 302] on span "Save 10% on your first JD app haul📲. Get free standard delivery on everything." at bounding box center [420, 297] width 281 height 11
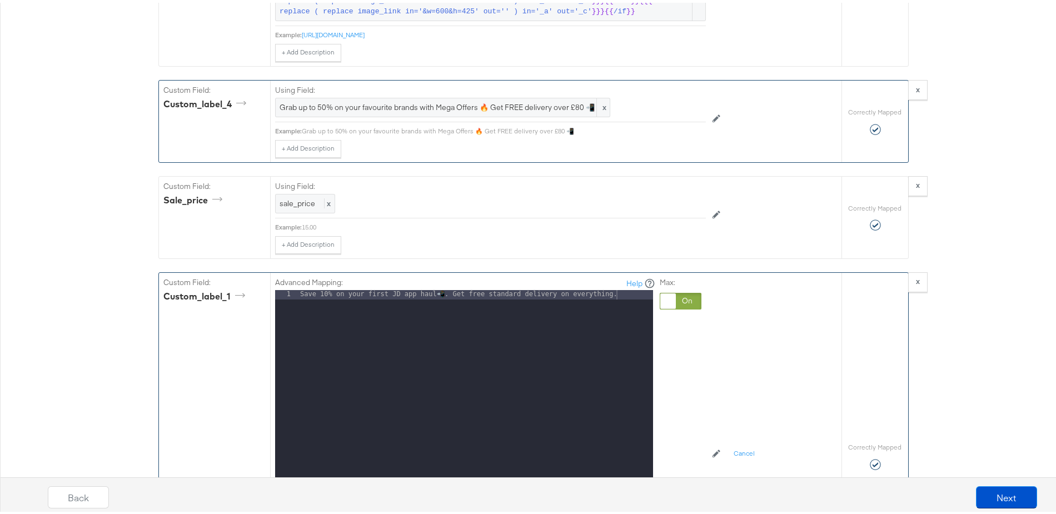
click at [490, 300] on div "Save 10% on your first JD app haul 📲 . Get free standard delivery on everything." at bounding box center [475, 435] width 355 height 296
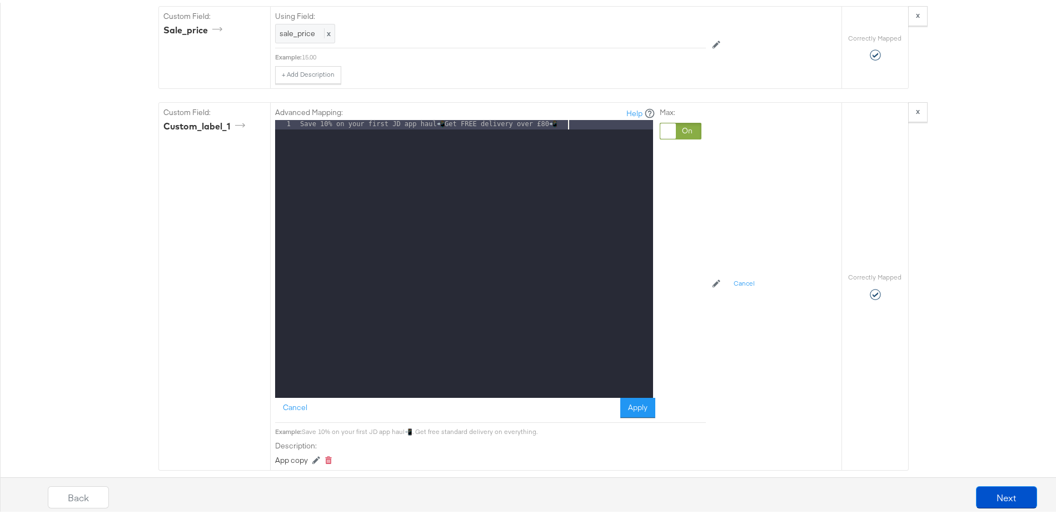
scroll to position [1870, 0]
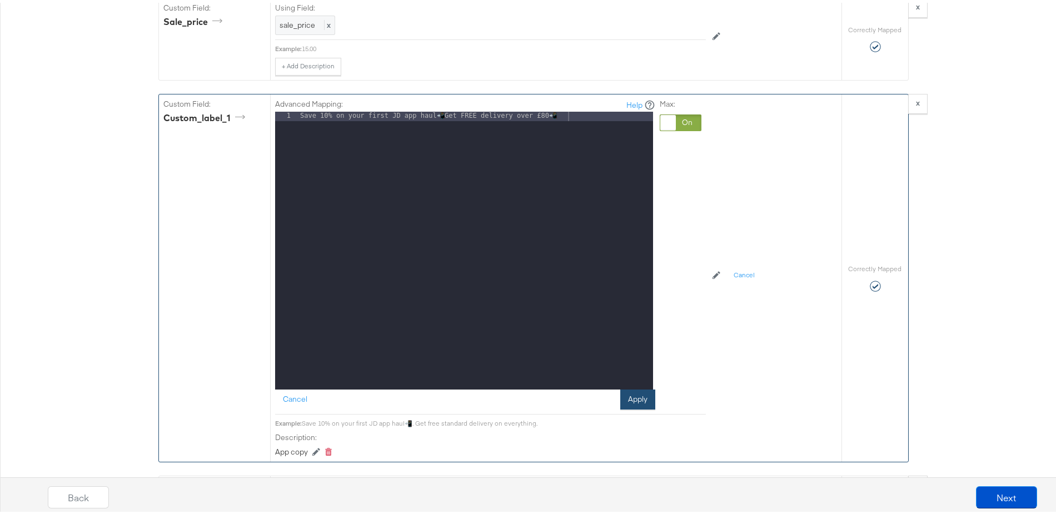
click at [625, 405] on button "Apply" at bounding box center [637, 397] width 35 height 20
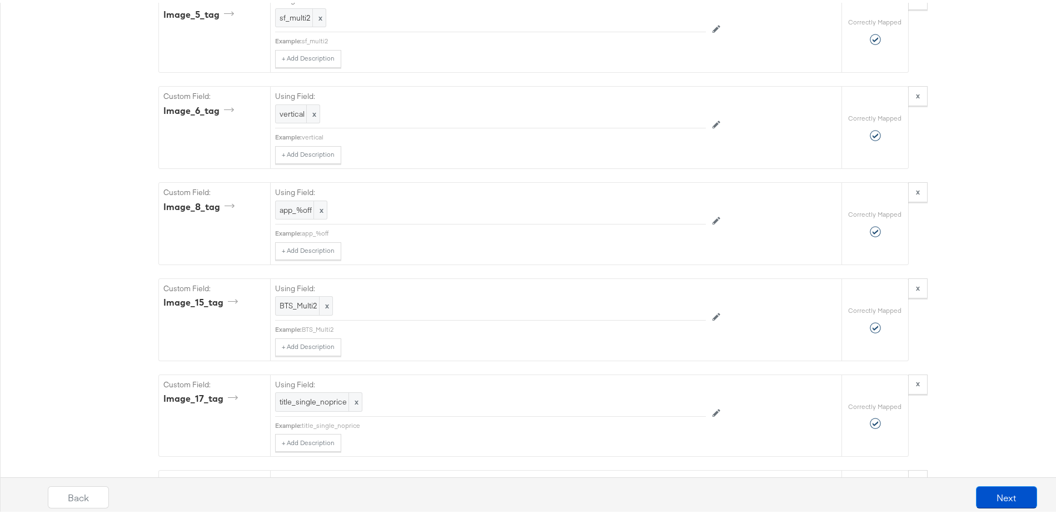
scroll to position [4706, 0]
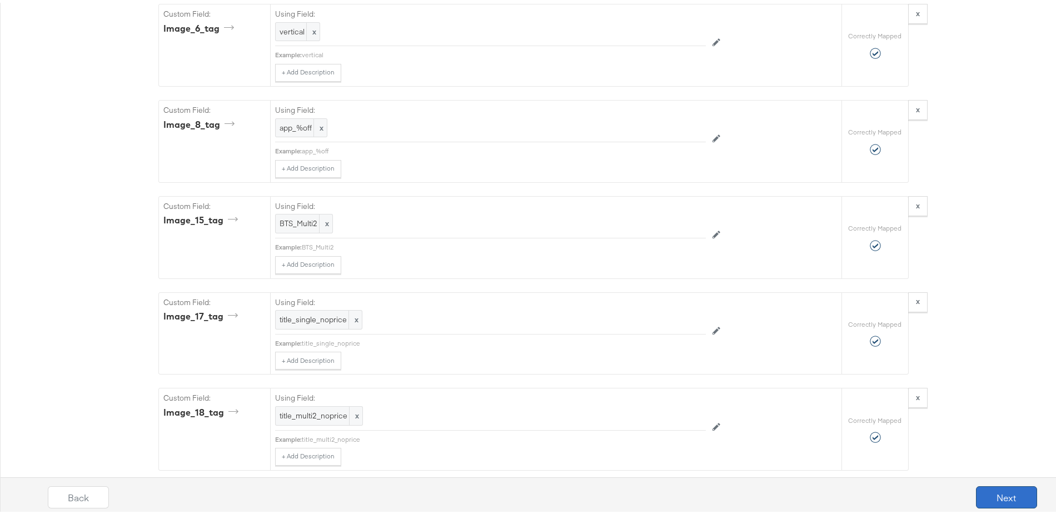
click at [987, 487] on button "Next" at bounding box center [1006, 495] width 61 height 22
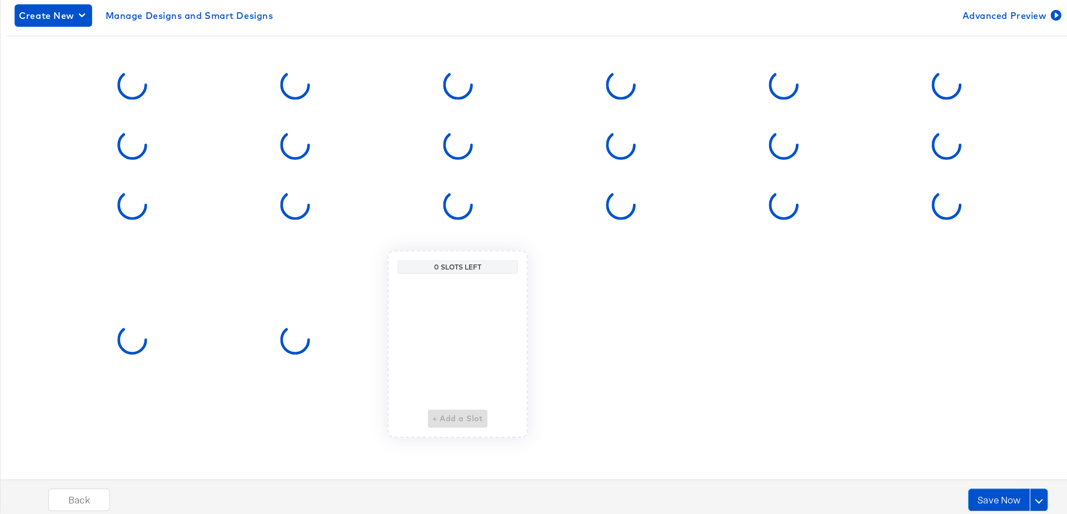
scroll to position [0, 0]
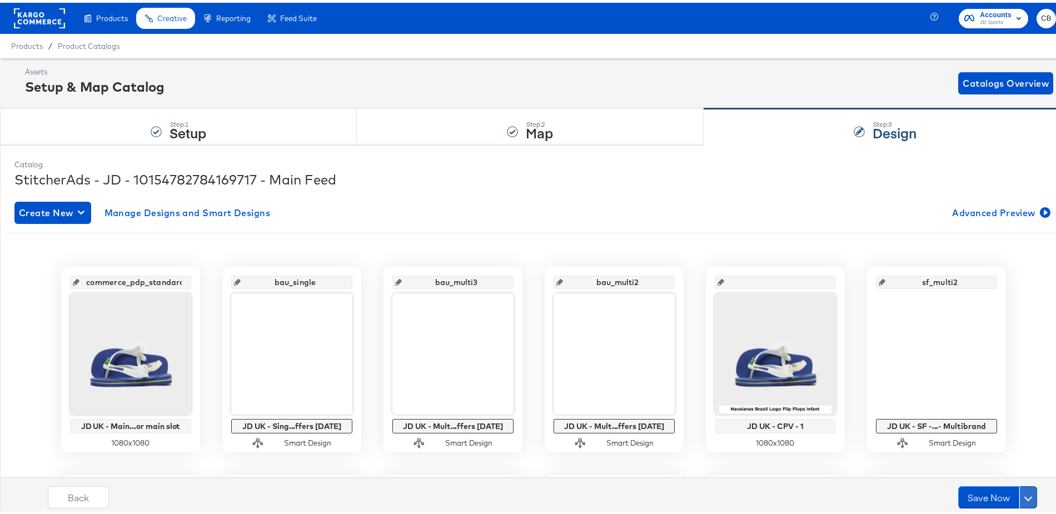
click at [1020, 486] on button at bounding box center [1028, 495] width 18 height 22
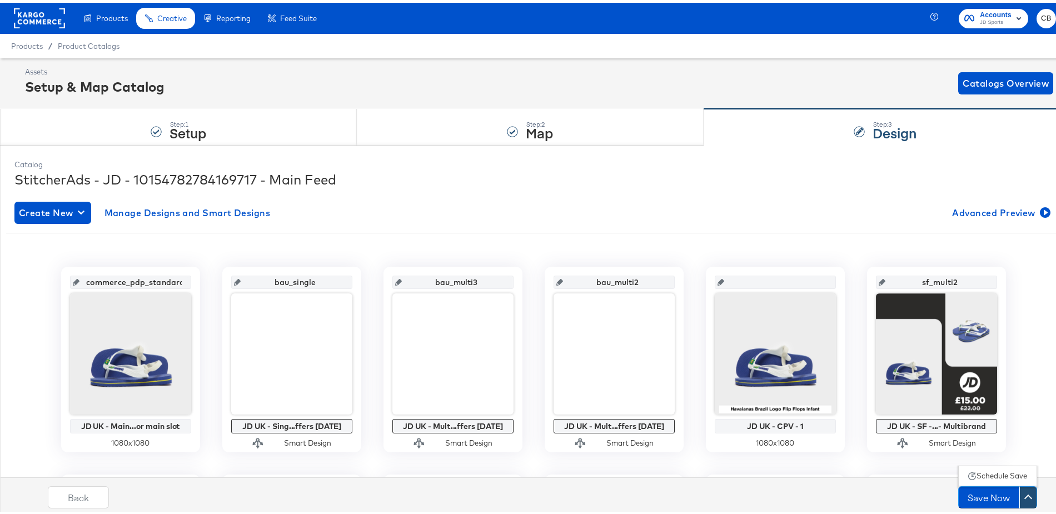
click at [994, 469] on div "Schedule Save" at bounding box center [1002, 473] width 51 height 11
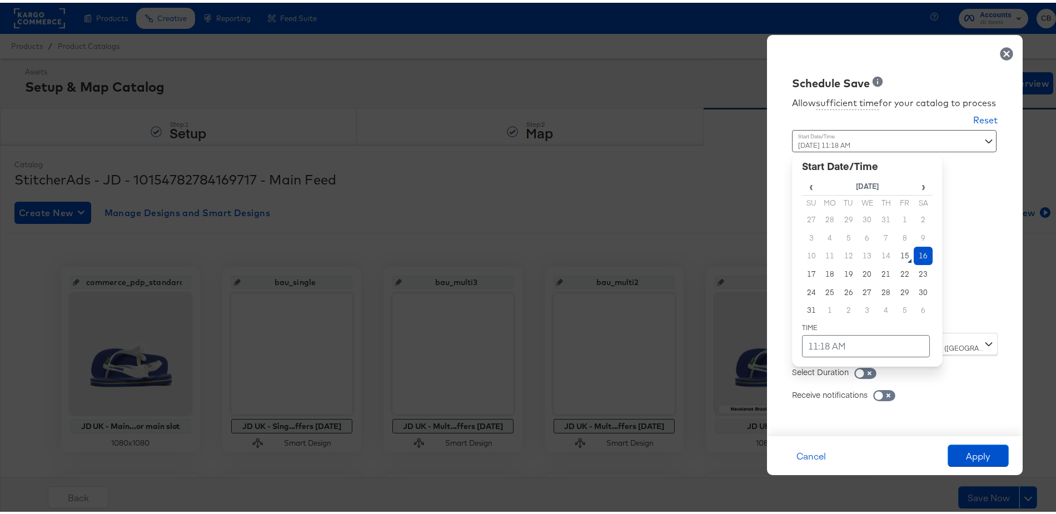
click at [979, 312] on div "Time : [DATE] 11:18 AM ‹ [DATE] › Su Mo Tu We Th Fr Sa 27 28 29 30 31 1 2 3 4 5…" at bounding box center [895, 228] width 206 height 203
click at [895, 252] on td "15" at bounding box center [904, 253] width 19 height 18
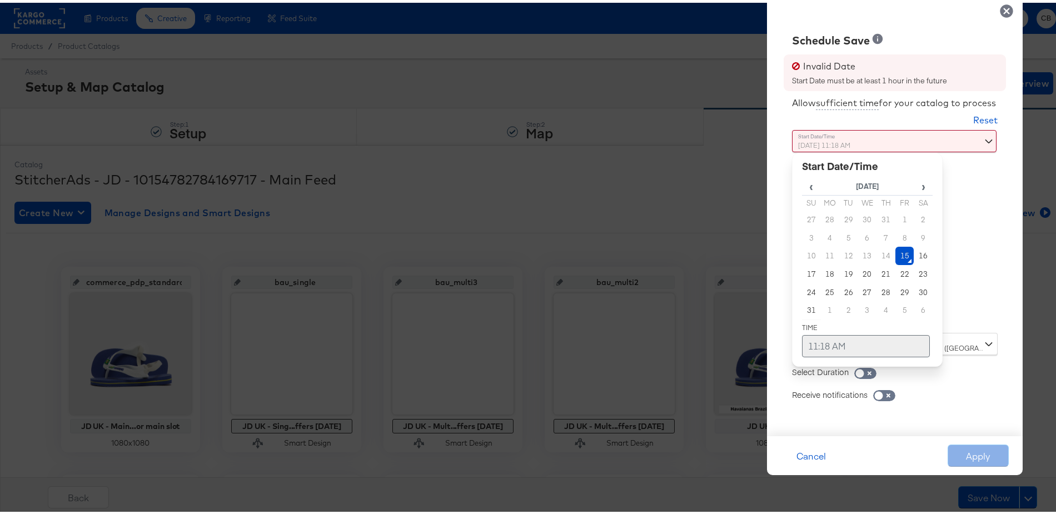
click at [811, 341] on td "11:18 AM" at bounding box center [866, 343] width 128 height 22
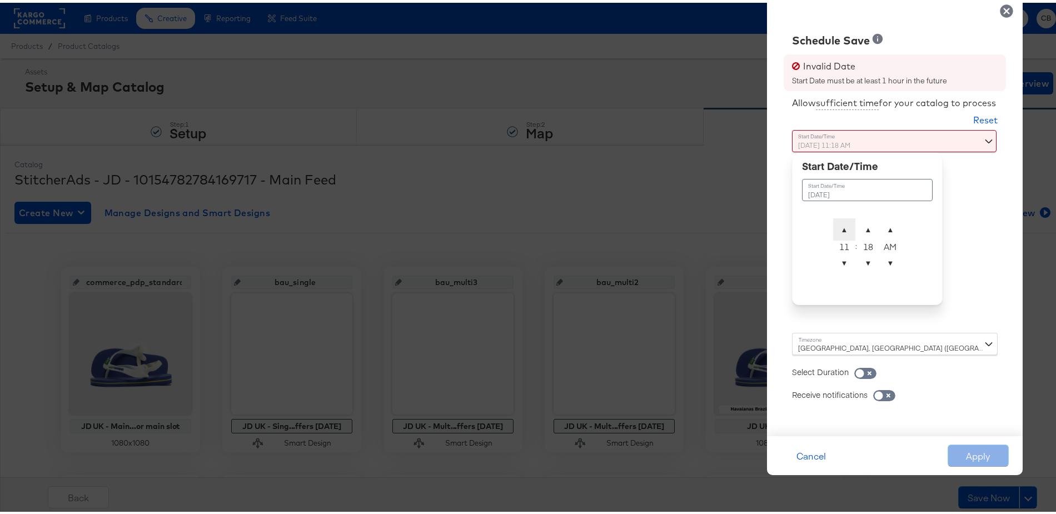
click at [833, 227] on span "▲" at bounding box center [844, 227] width 22 height 22
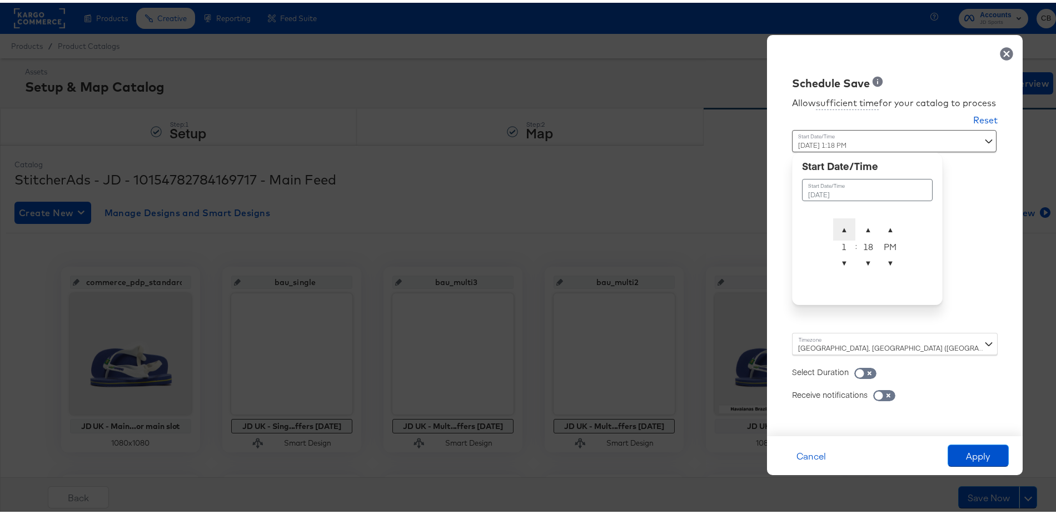
click at [833, 227] on span "▲" at bounding box center [844, 227] width 22 height 22
click at [833, 256] on span "▼" at bounding box center [844, 260] width 22 height 22
click at [860, 224] on span "▲" at bounding box center [868, 227] width 22 height 22
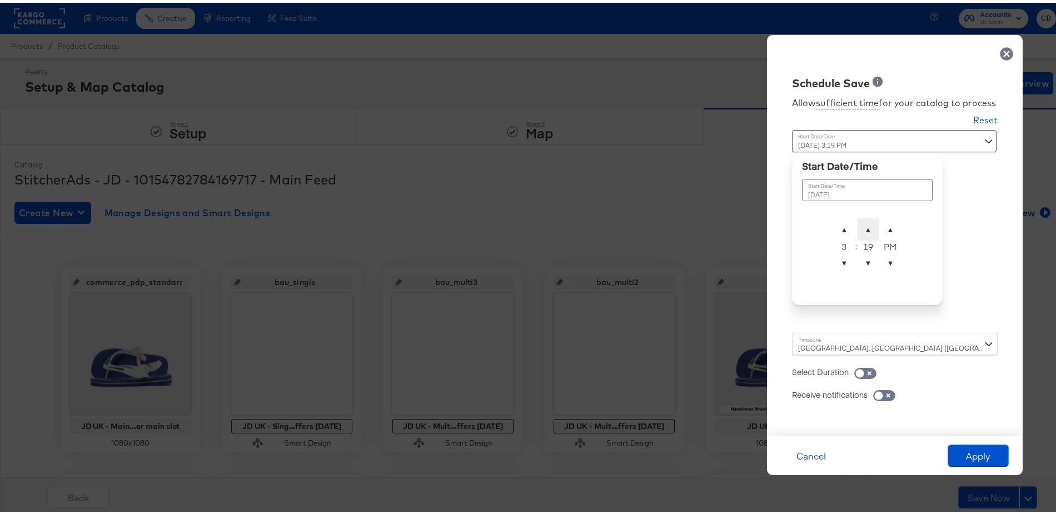
click at [860, 224] on span "▲" at bounding box center [868, 227] width 22 height 22
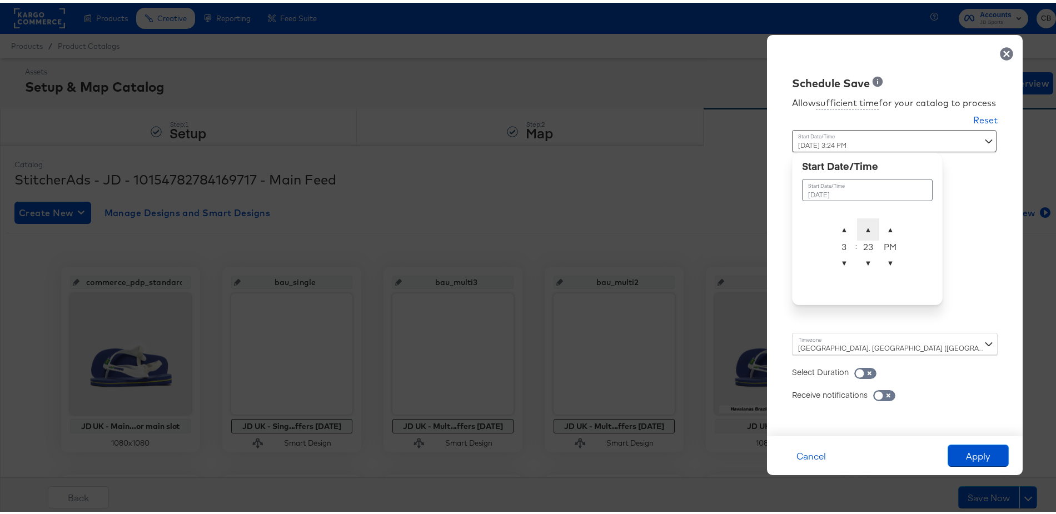
click at [860, 224] on span "▲" at bounding box center [868, 227] width 22 height 22
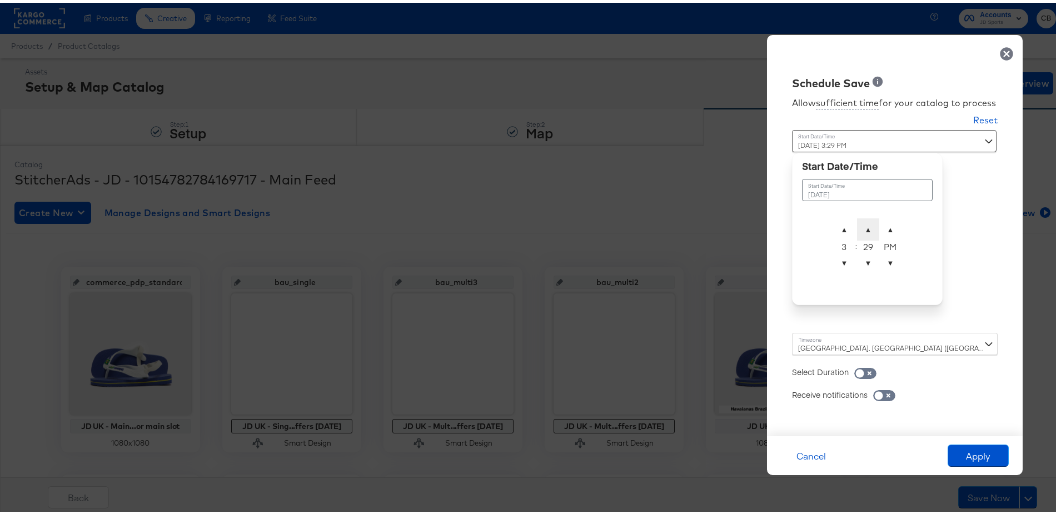
click at [860, 224] on span "▲" at bounding box center [868, 227] width 22 height 22
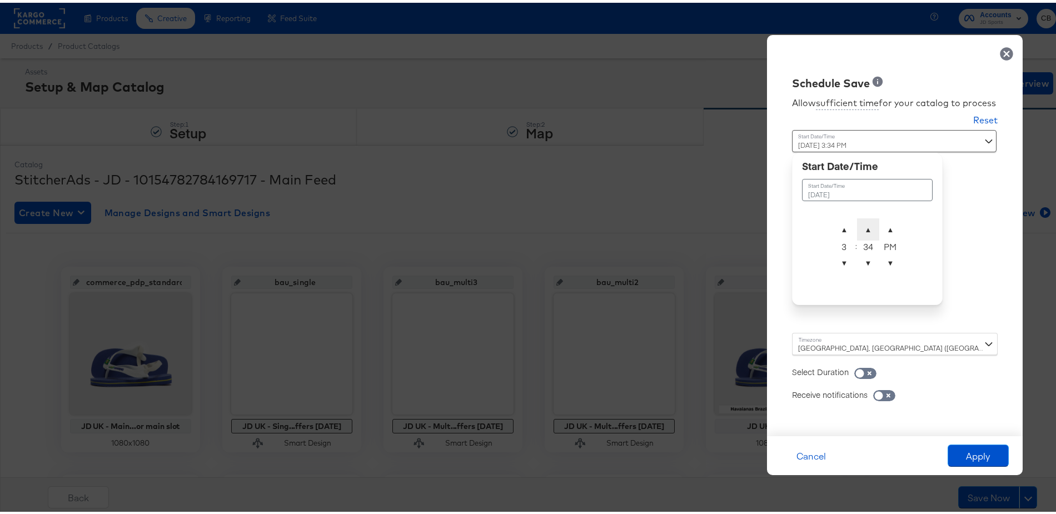
click at [860, 224] on span "▲" at bounding box center [868, 227] width 22 height 22
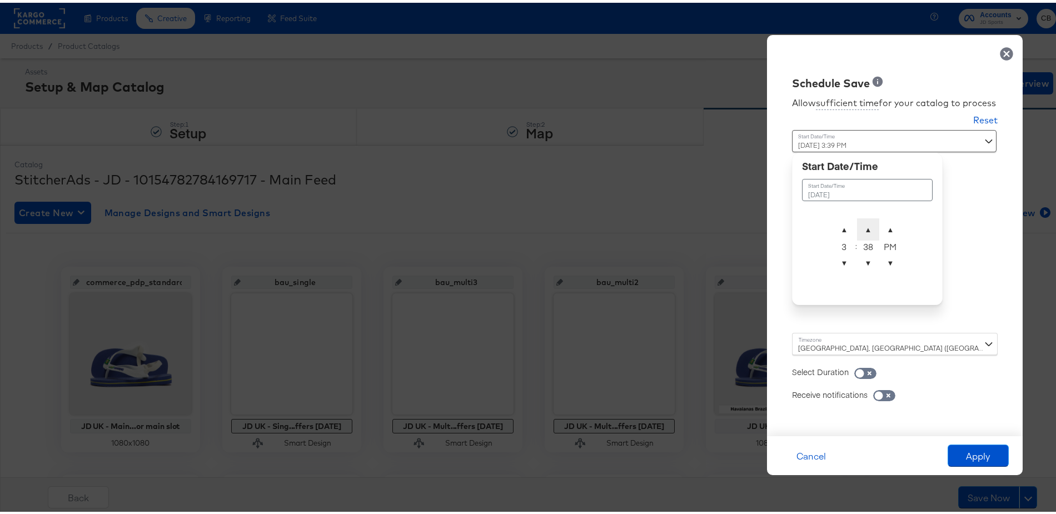
click at [860, 224] on span "▲" at bounding box center [868, 227] width 22 height 22
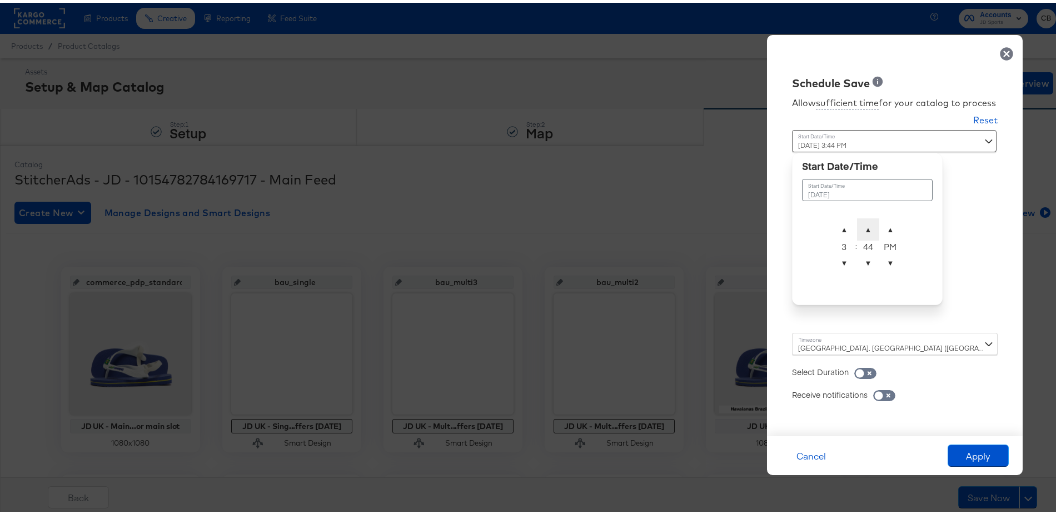
click at [860, 224] on span "▲" at bounding box center [868, 227] width 22 height 22
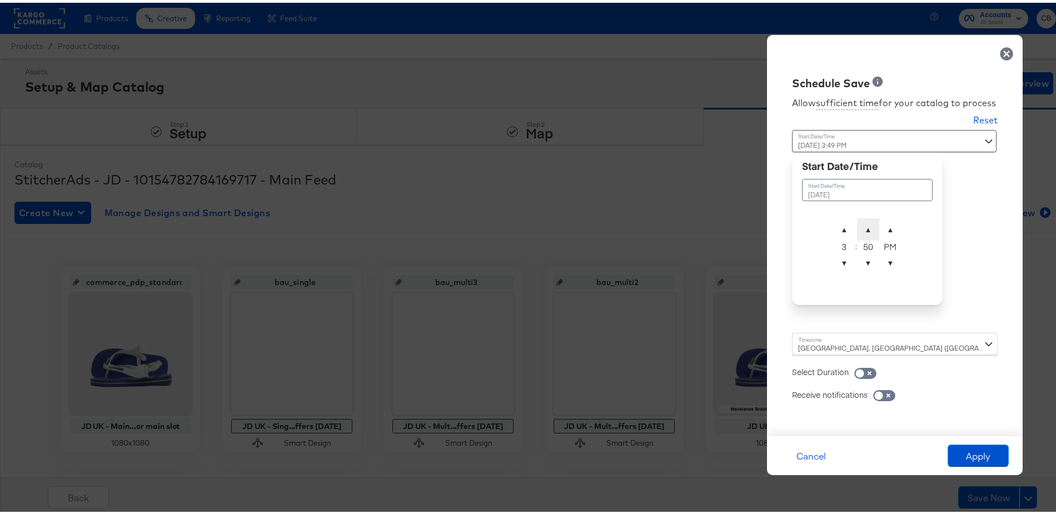
click at [860, 224] on span "▲" at bounding box center [868, 227] width 22 height 22
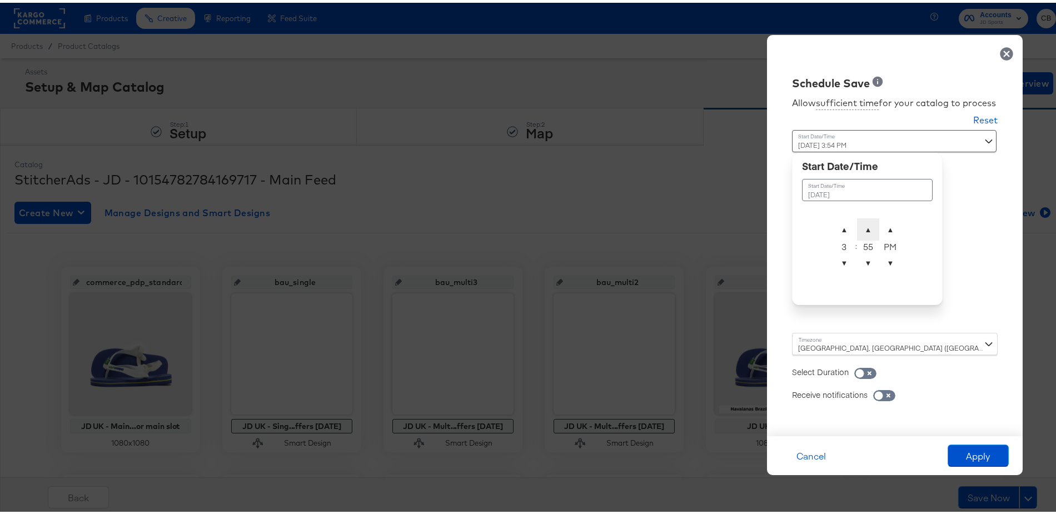
click at [860, 224] on span "▲" at bounding box center [868, 227] width 22 height 22
type input "[DATE] 3:55 PM"
click at [957, 230] on div "Schedule Save Allow sufficient time for your catalog to process Reset Time : [D…" at bounding box center [895, 232] width 256 height 401
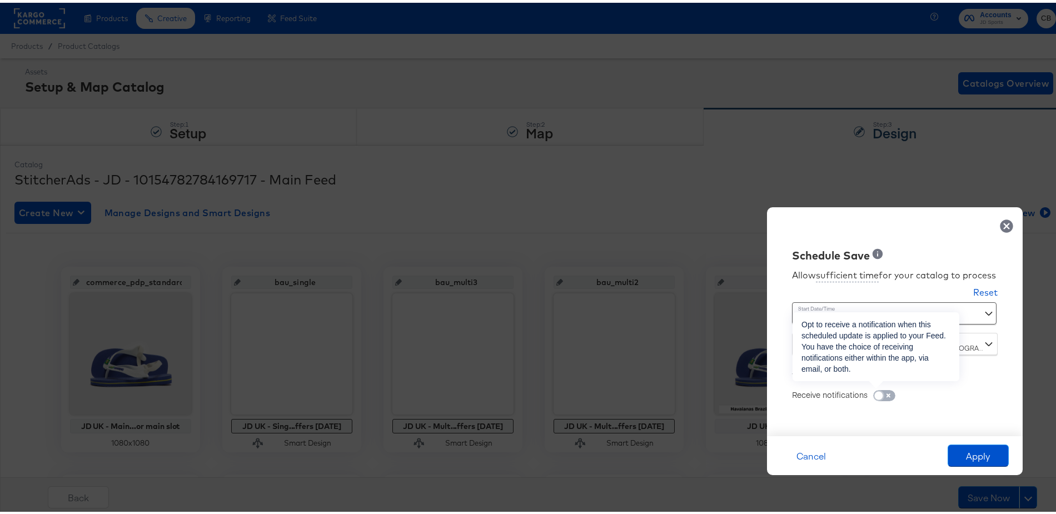
click at [885, 395] on input "checkbox" at bounding box center [878, 395] width 33 height 11
checkbox input "true"
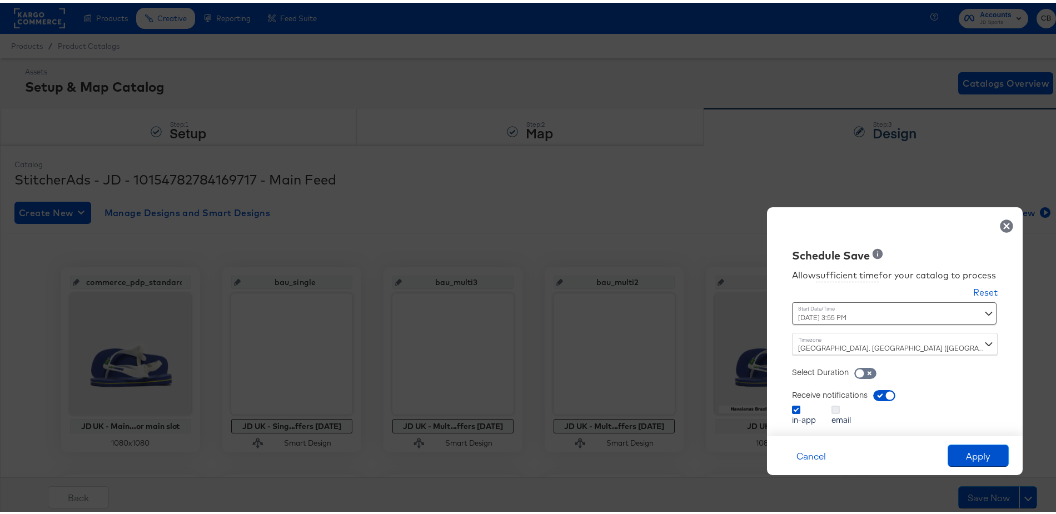
click at [832, 406] on icon at bounding box center [836, 407] width 8 height 8
click at [0, 0] on input "email" at bounding box center [0, 0] width 0 height 0
click at [792, 408] on icon at bounding box center [796, 407] width 8 height 8
click at [0, 0] on input "in-app" at bounding box center [0, 0] width 0 height 0
click at [974, 453] on button "Apply" at bounding box center [978, 453] width 61 height 22
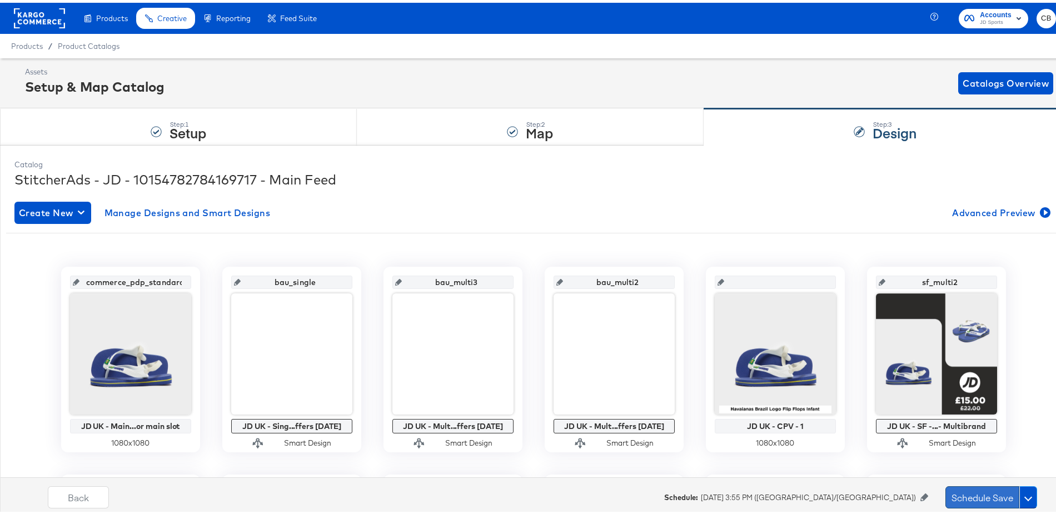
click at [948, 487] on button "Schedule Save" at bounding box center [982, 495] width 74 height 22
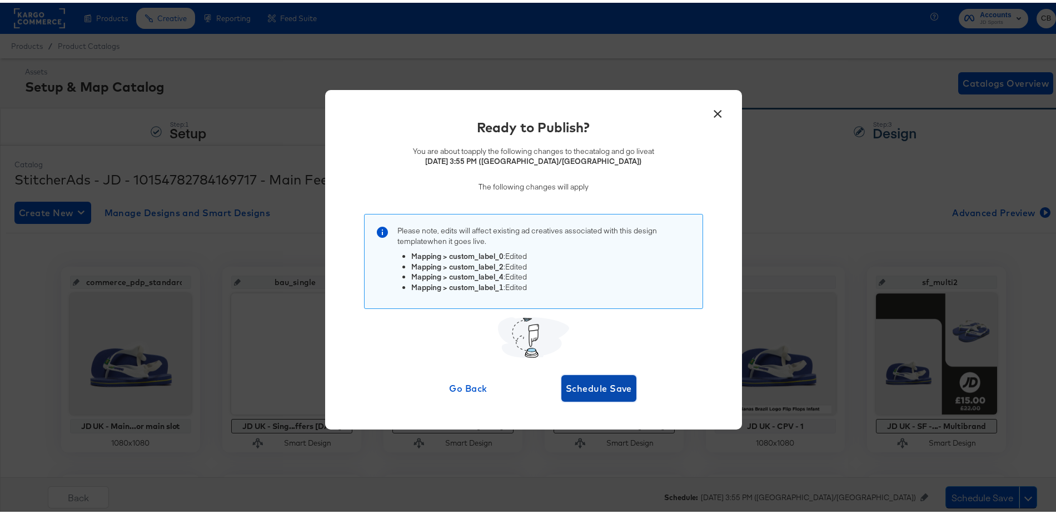
click at [603, 387] on span "Schedule Save" at bounding box center [599, 386] width 66 height 16
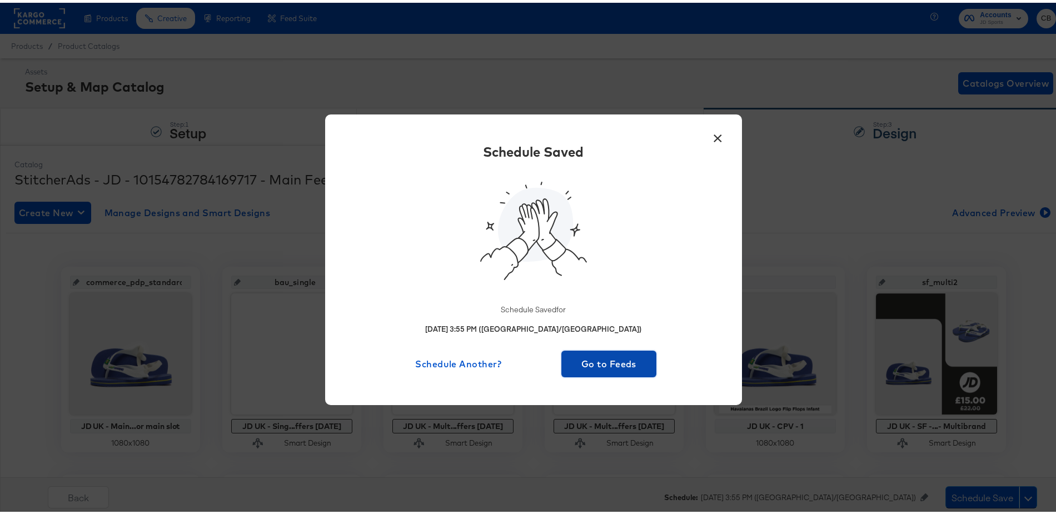
click at [611, 366] on span "Go to Feeds" at bounding box center [609, 361] width 86 height 16
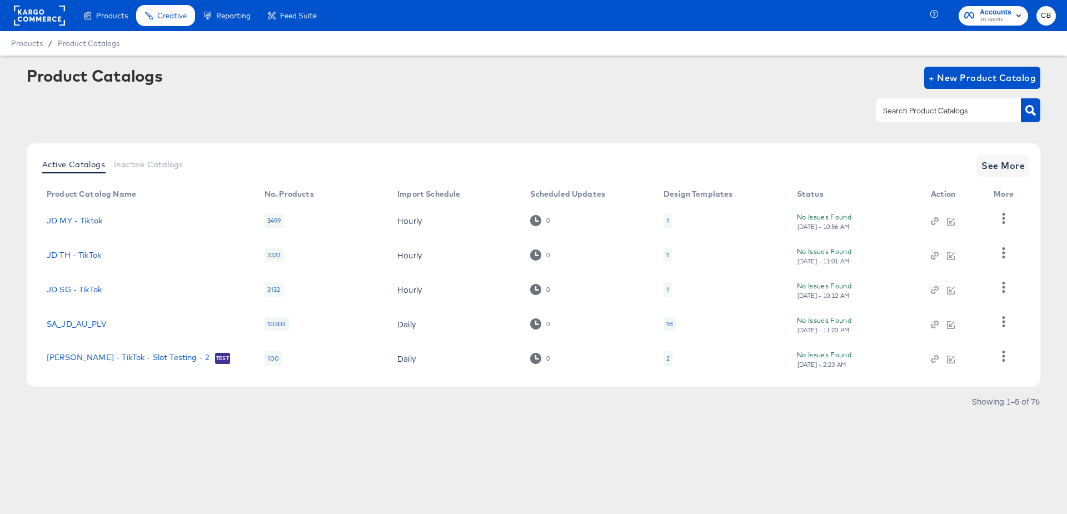
click at [915, 114] on input "text" at bounding box center [940, 110] width 118 height 13
type input "main"
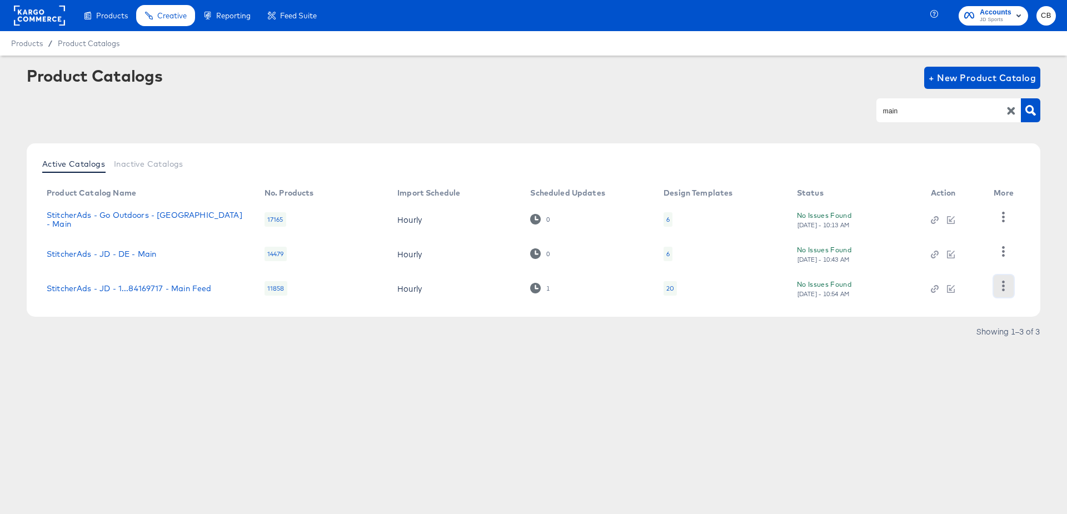
click at [1006, 282] on icon "button" at bounding box center [1003, 286] width 11 height 11
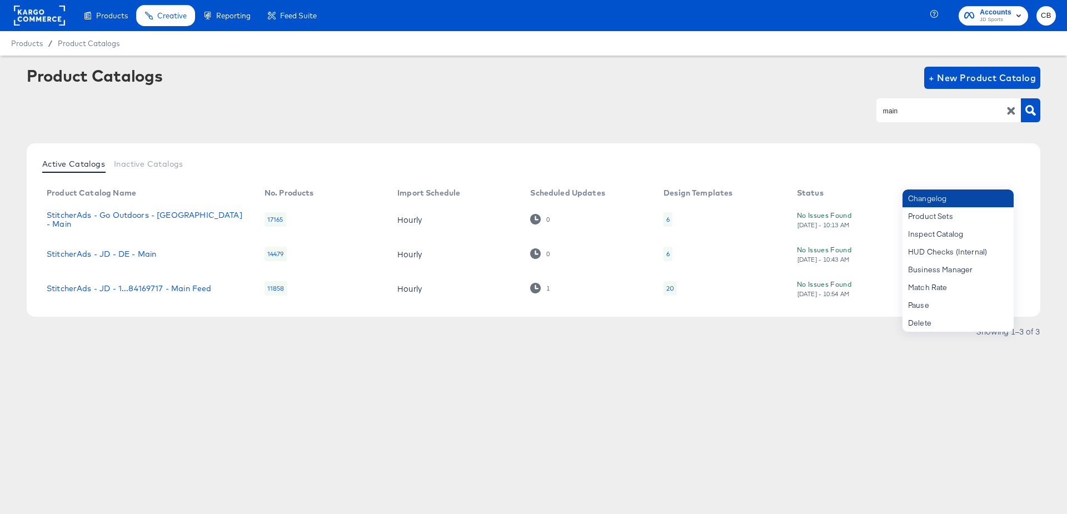
click at [928, 195] on div "Changelog" at bounding box center [958, 199] width 111 height 18
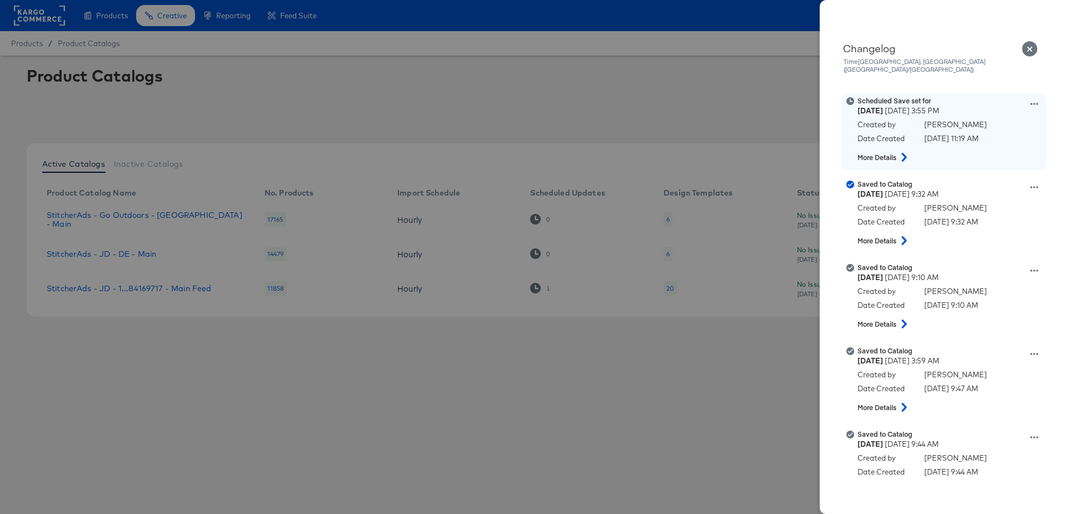
click at [904, 153] on icon at bounding box center [904, 157] width 13 height 9
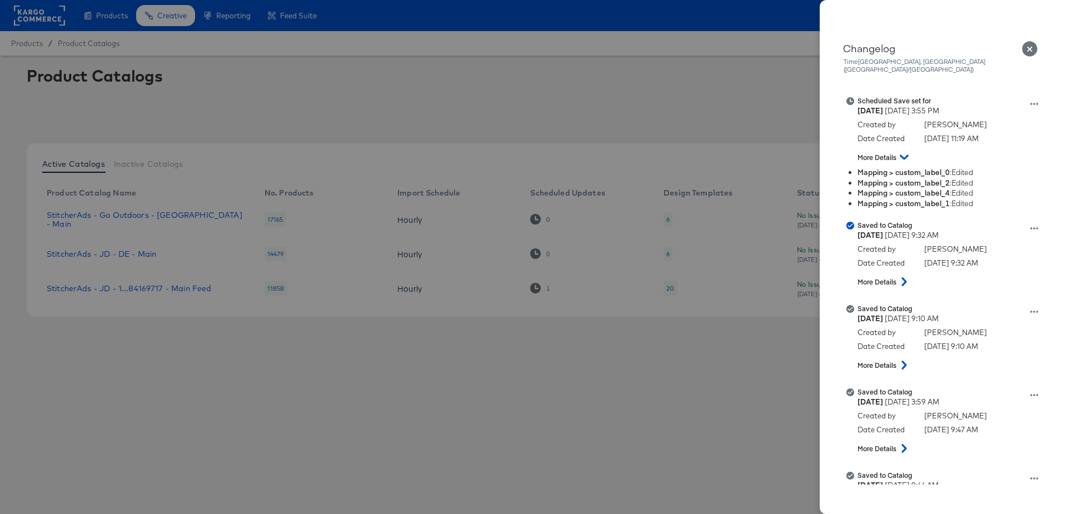
click at [1033, 48] on icon "Close" at bounding box center [1030, 49] width 16 height 16
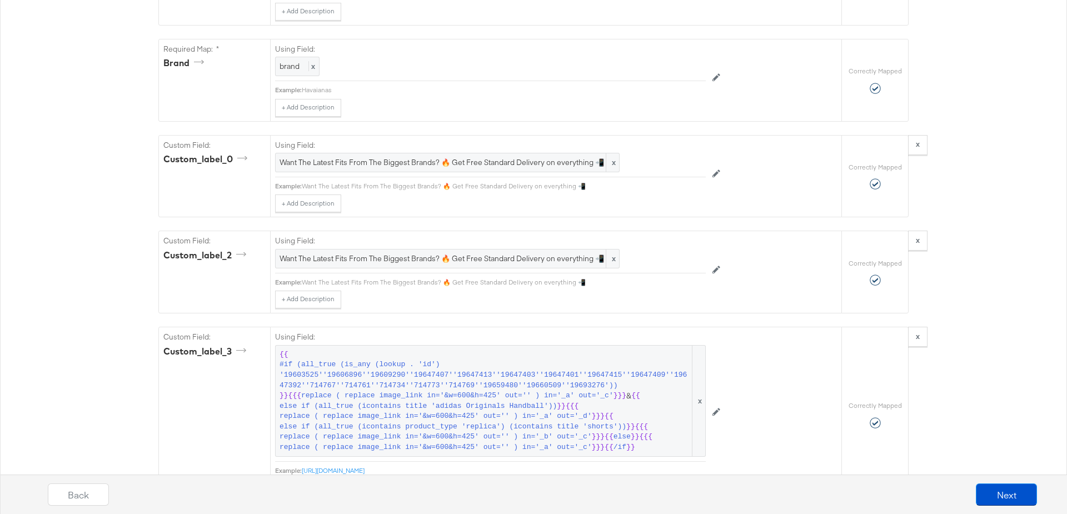
scroll to position [1219, 0]
